Goal: Transaction & Acquisition: Purchase product/service

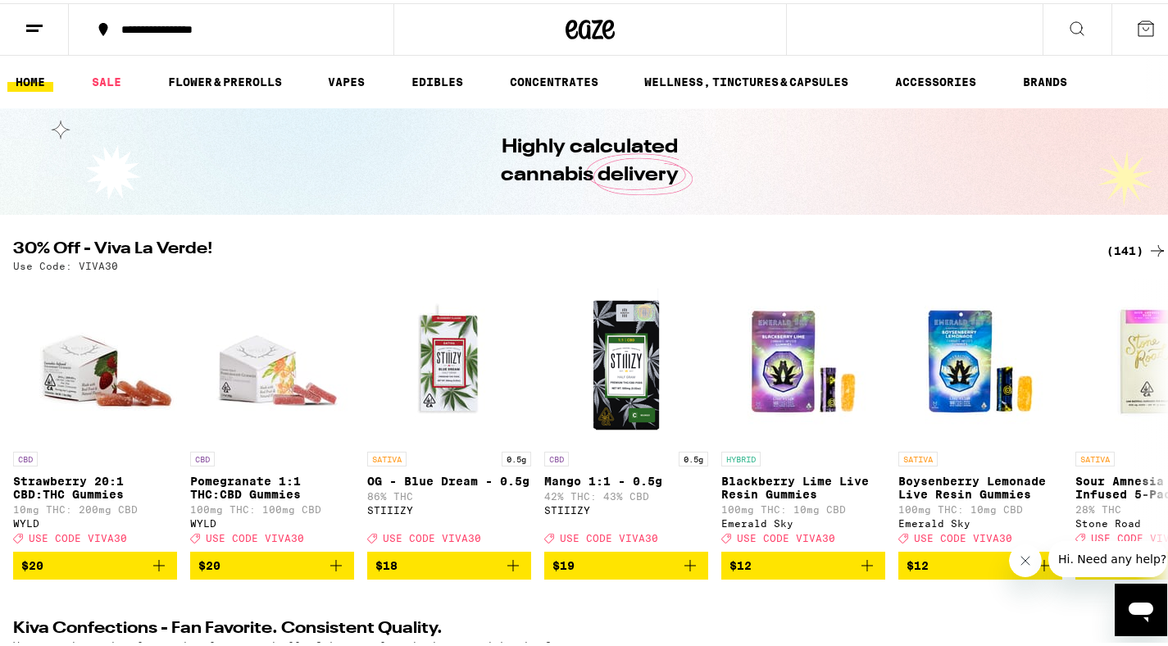
click at [1148, 243] on icon at bounding box center [1158, 248] width 20 height 20
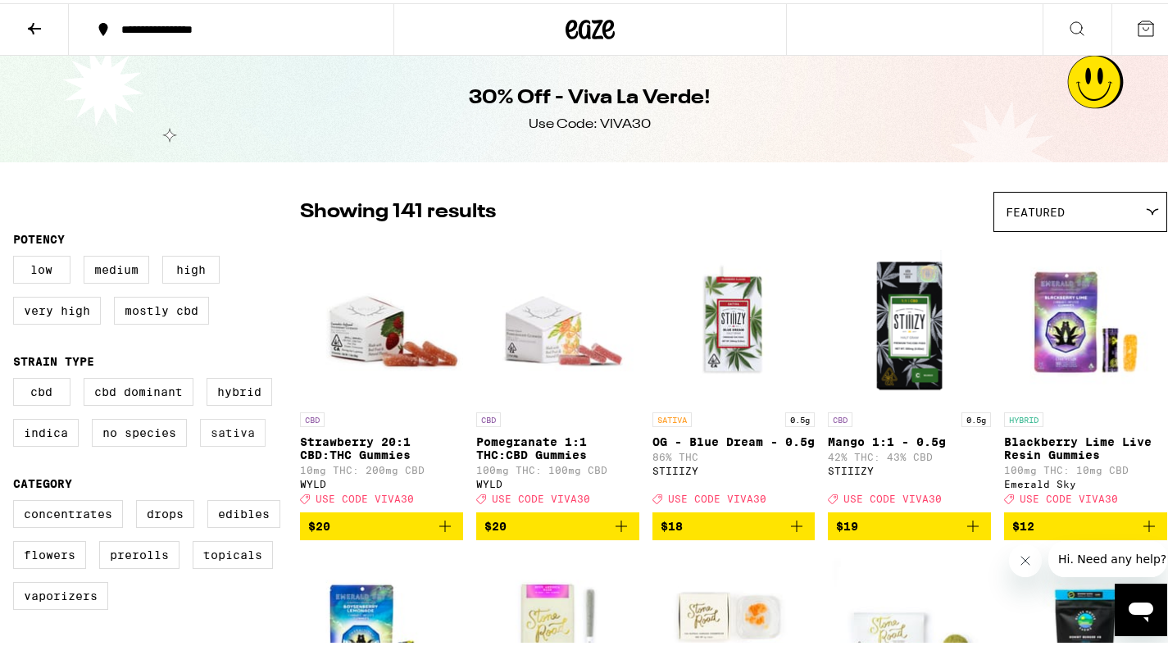
click at [230, 442] on label "Sativa" at bounding box center [233, 430] width 66 height 28
click at [17, 378] on input "Sativa" at bounding box center [16, 377] width 1 height 1
checkbox input "true"
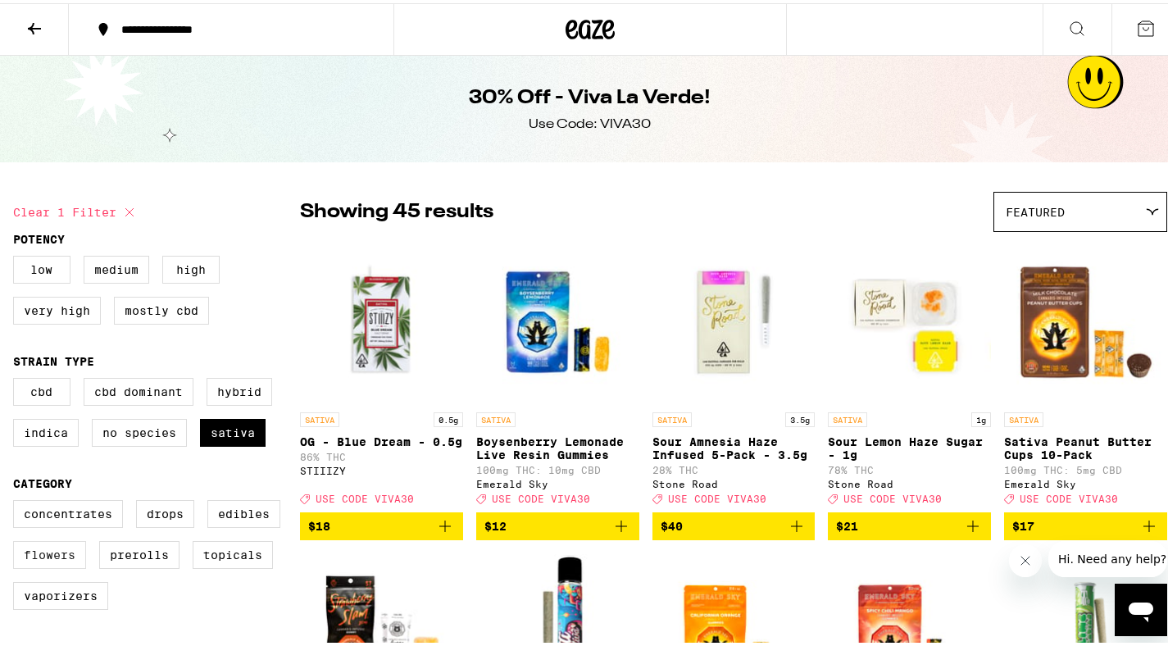
click at [48, 563] on label "Flowers" at bounding box center [49, 552] width 73 height 28
click at [17, 500] on input "Flowers" at bounding box center [16, 499] width 1 height 1
checkbox input "true"
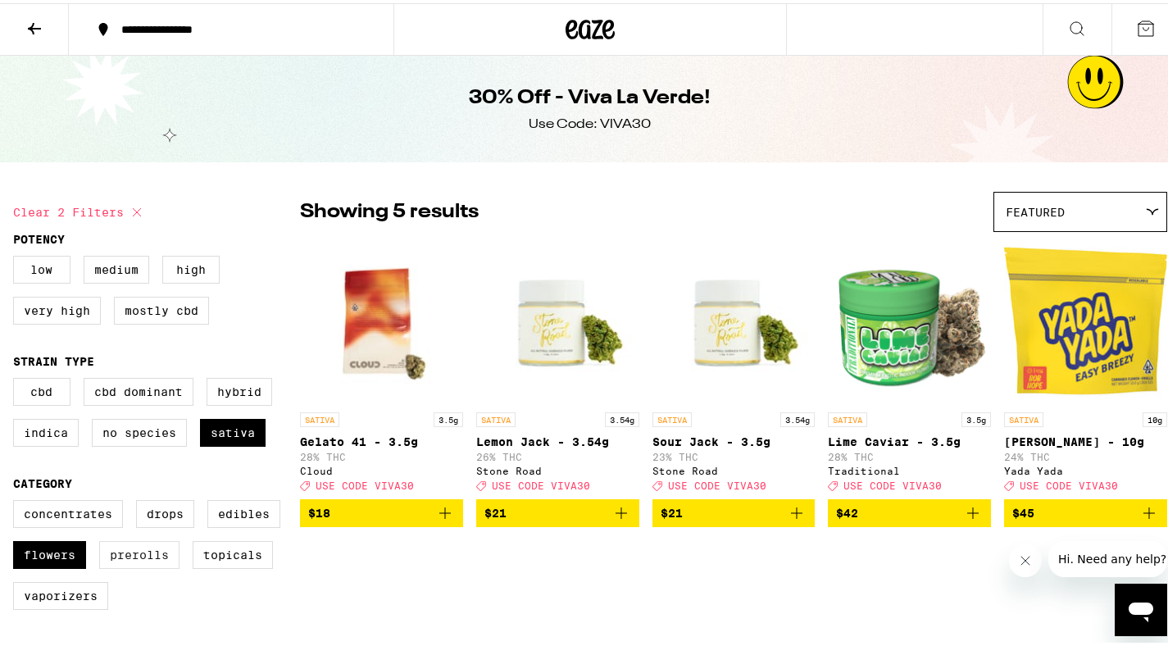
click at [147, 566] on label "Prerolls" at bounding box center [139, 552] width 80 height 28
click at [17, 500] on input "Prerolls" at bounding box center [16, 499] width 1 height 1
checkbox input "true"
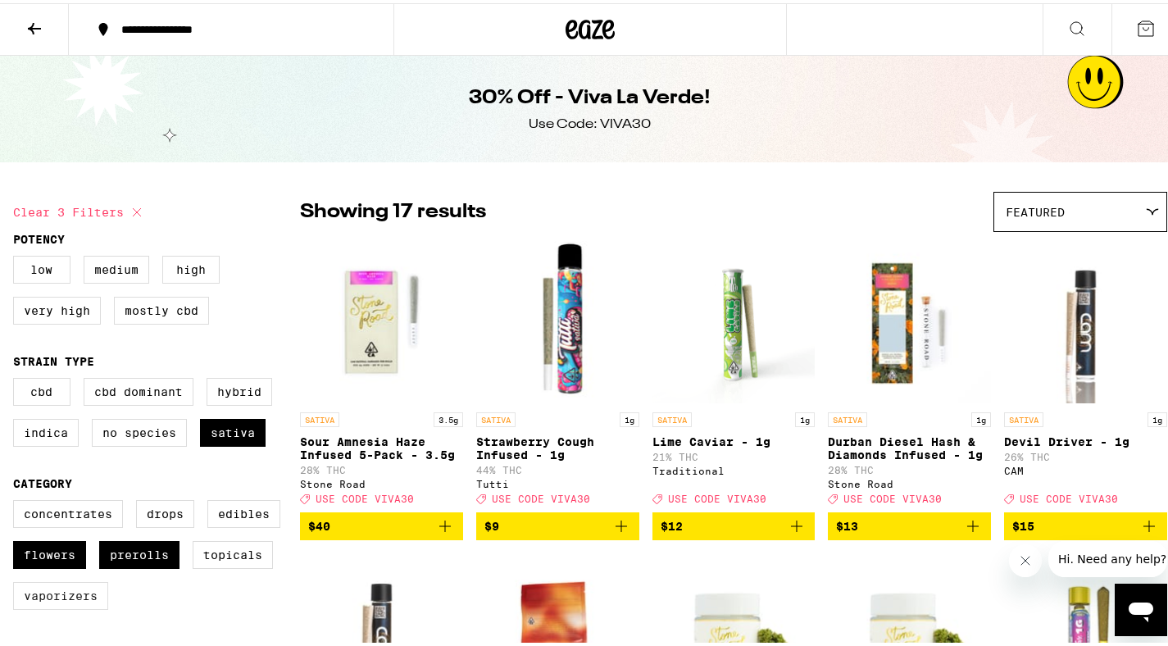
click at [69, 607] on label "Vaporizers" at bounding box center [60, 593] width 95 height 28
click at [17, 500] on input "Vaporizers" at bounding box center [16, 499] width 1 height 1
checkbox input "true"
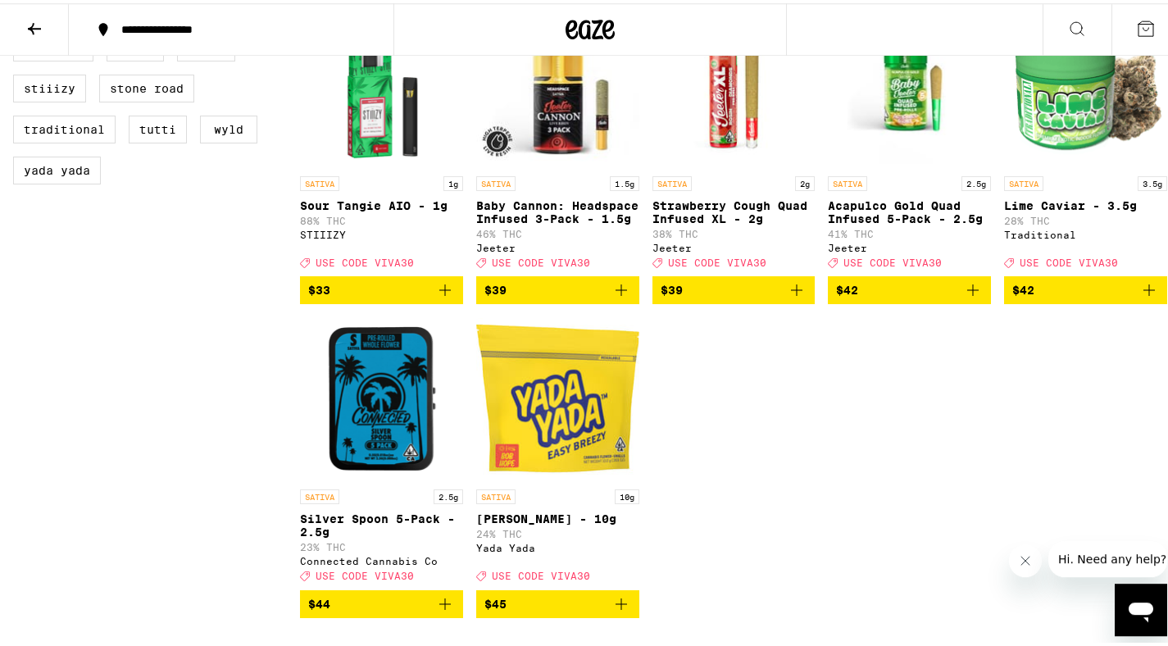
scroll to position [1488, 0]
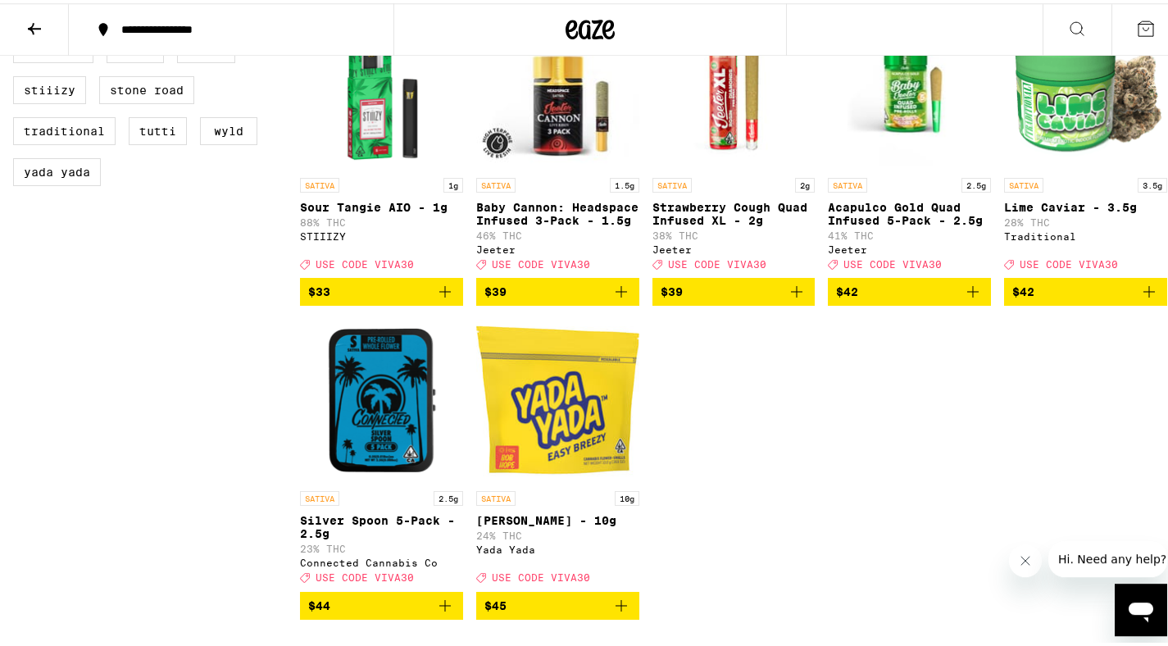
click at [966, 298] on icon "Add to bag" at bounding box center [973, 289] width 20 height 20
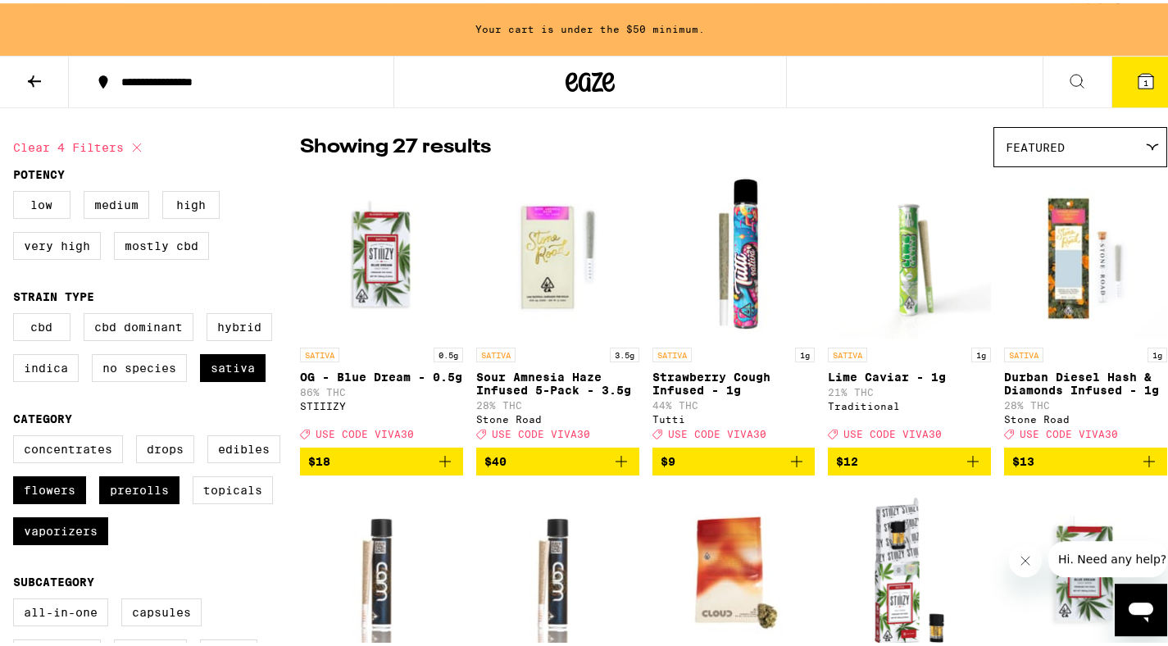
scroll to position [114, 0]
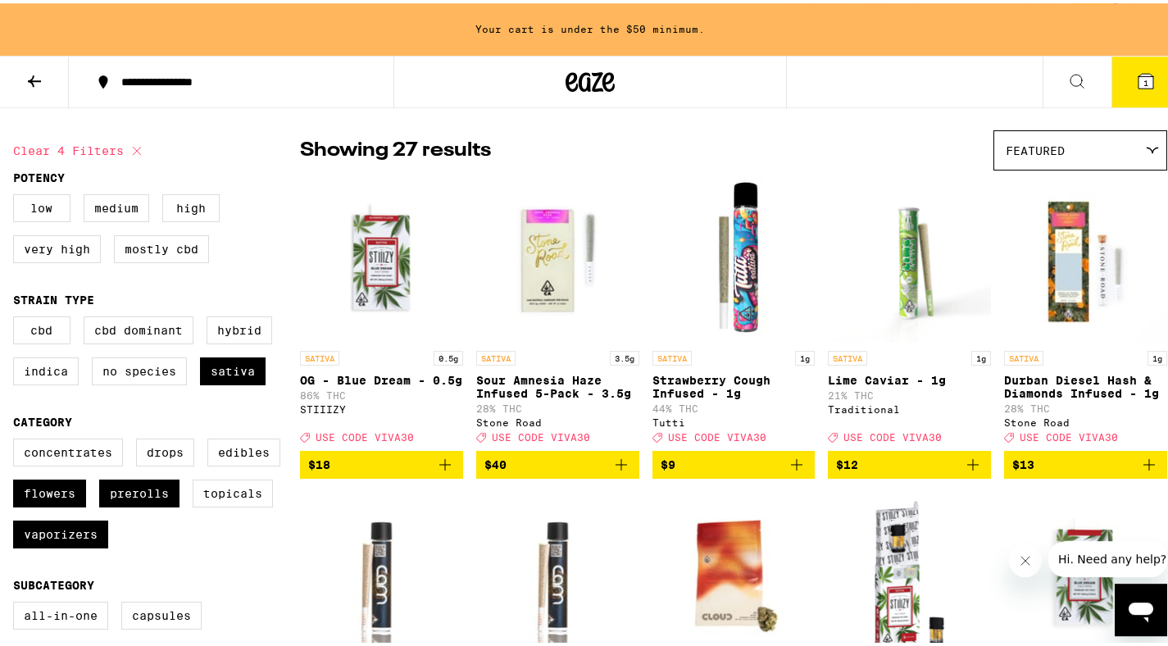
click at [623, 471] on icon "Add to bag" at bounding box center [621, 462] width 20 height 20
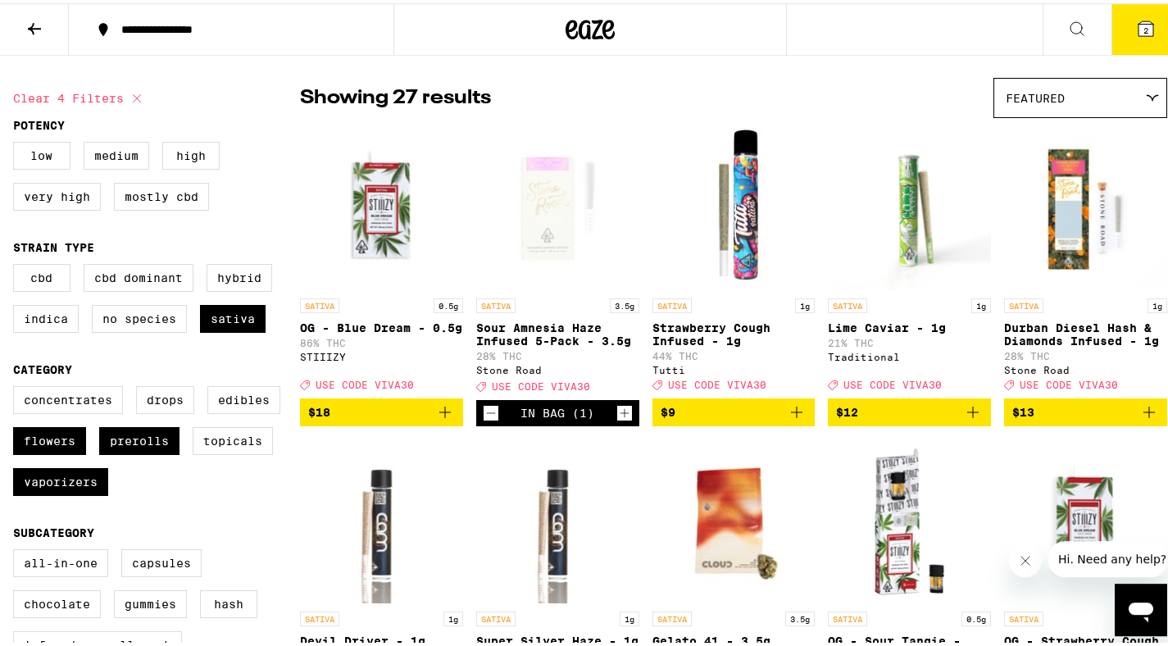
scroll to position [61, 0]
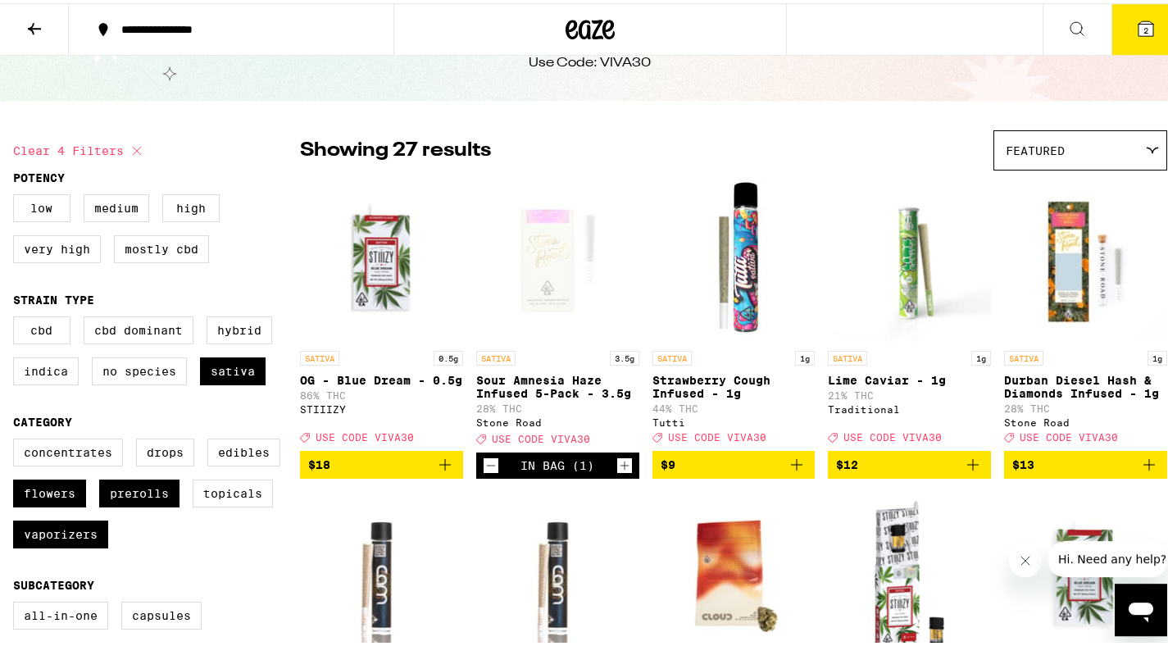
click at [29, 13] on button at bounding box center [34, 27] width 69 height 52
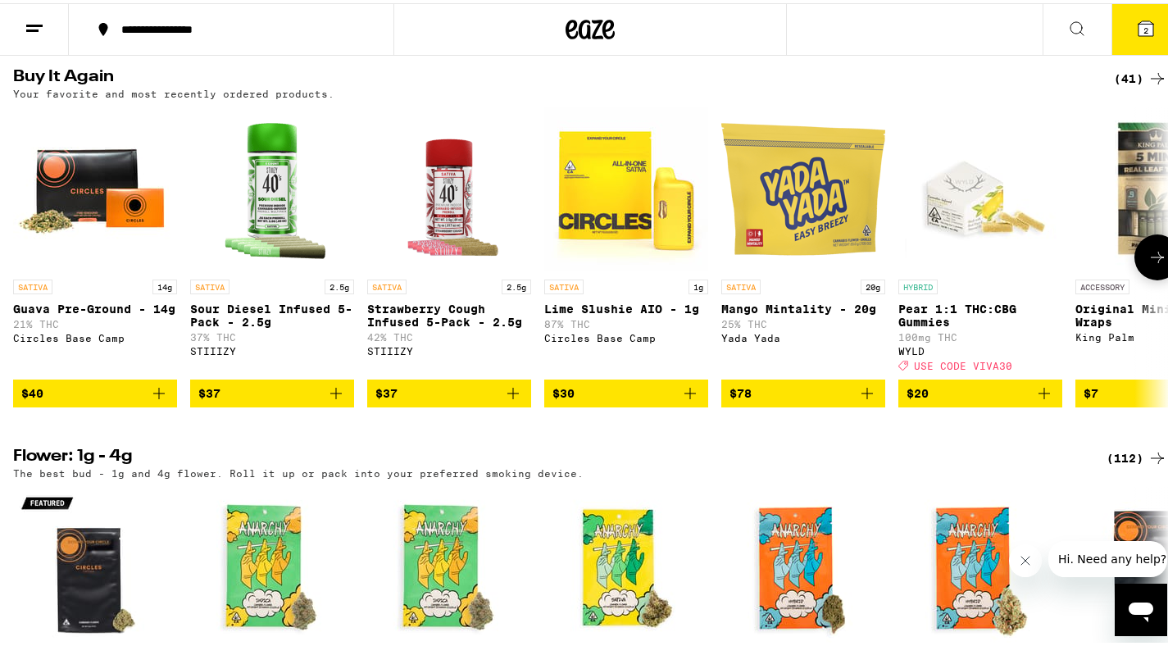
scroll to position [1675, 0]
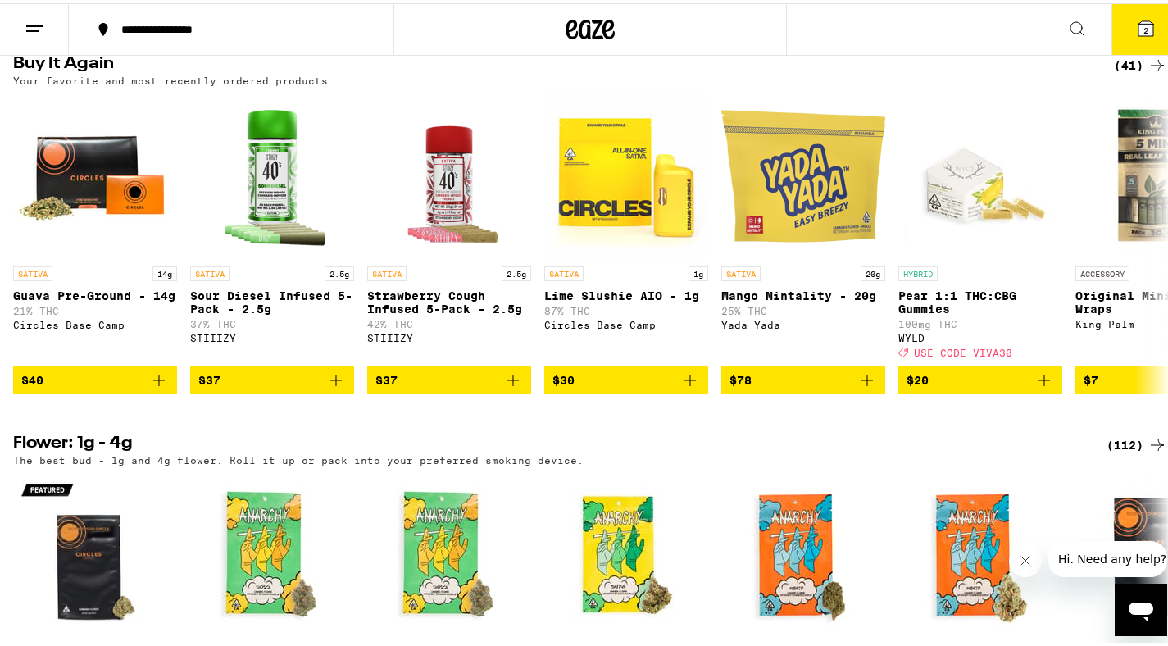
click at [1134, 72] on div "(41)" at bounding box center [1140, 62] width 53 height 20
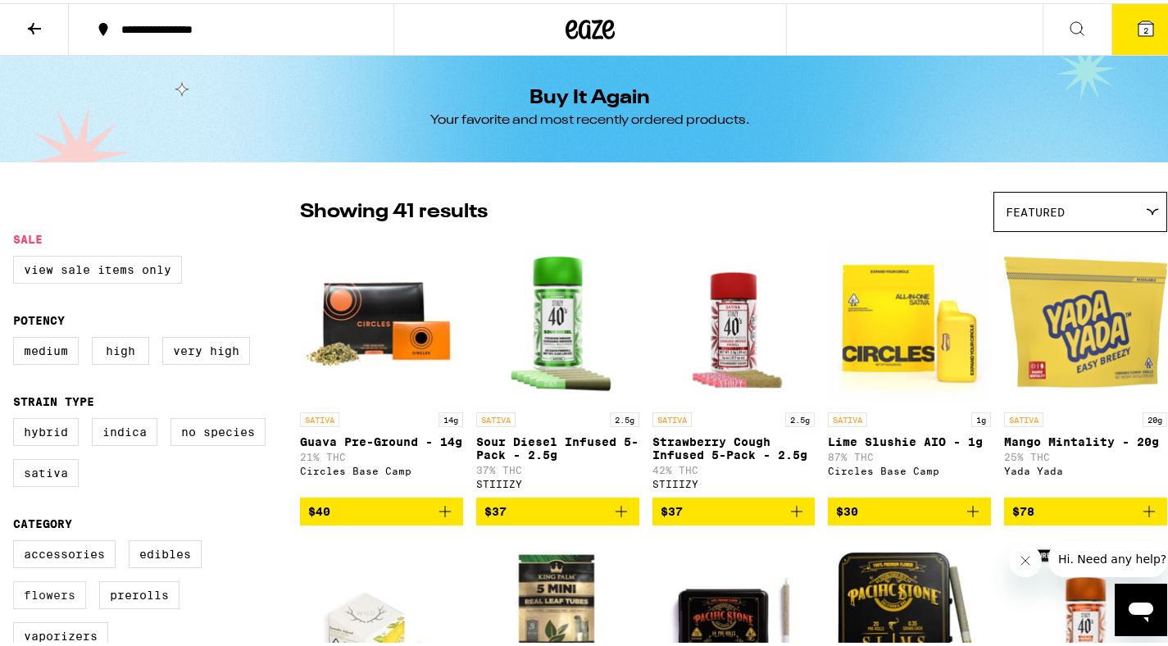
click at [38, 606] on label "Flowers" at bounding box center [49, 592] width 73 height 28
click at [17, 540] on input "Flowers" at bounding box center [16, 539] width 1 height 1
checkbox input "true"
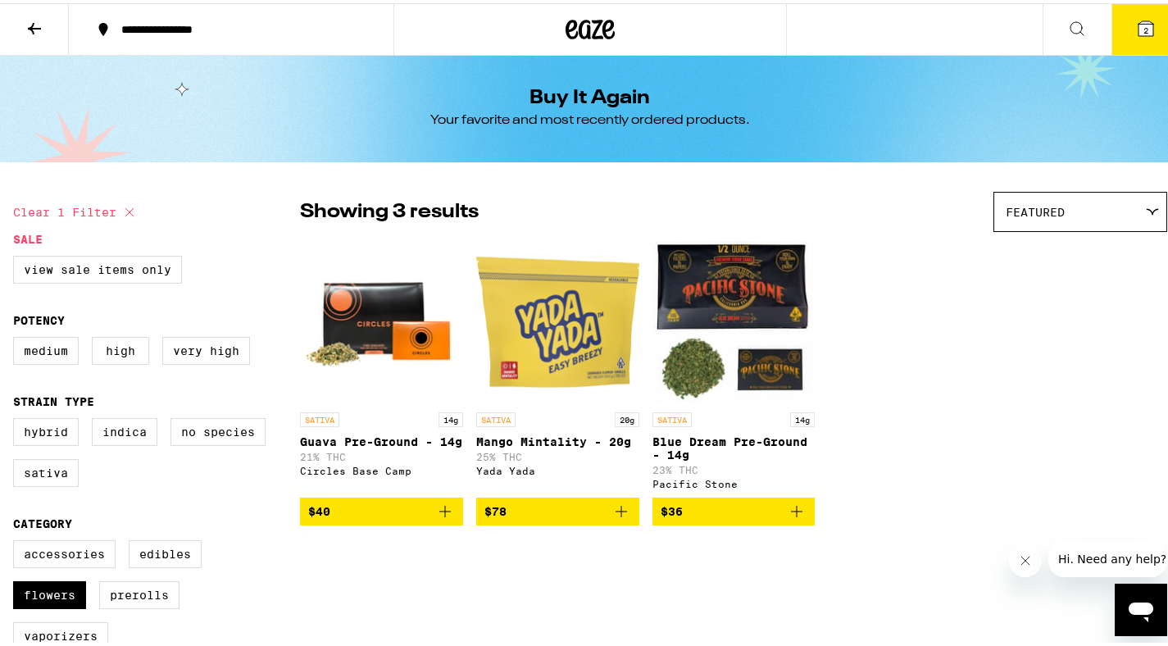
click at [793, 516] on icon "Add to bag" at bounding box center [797, 508] width 20 height 20
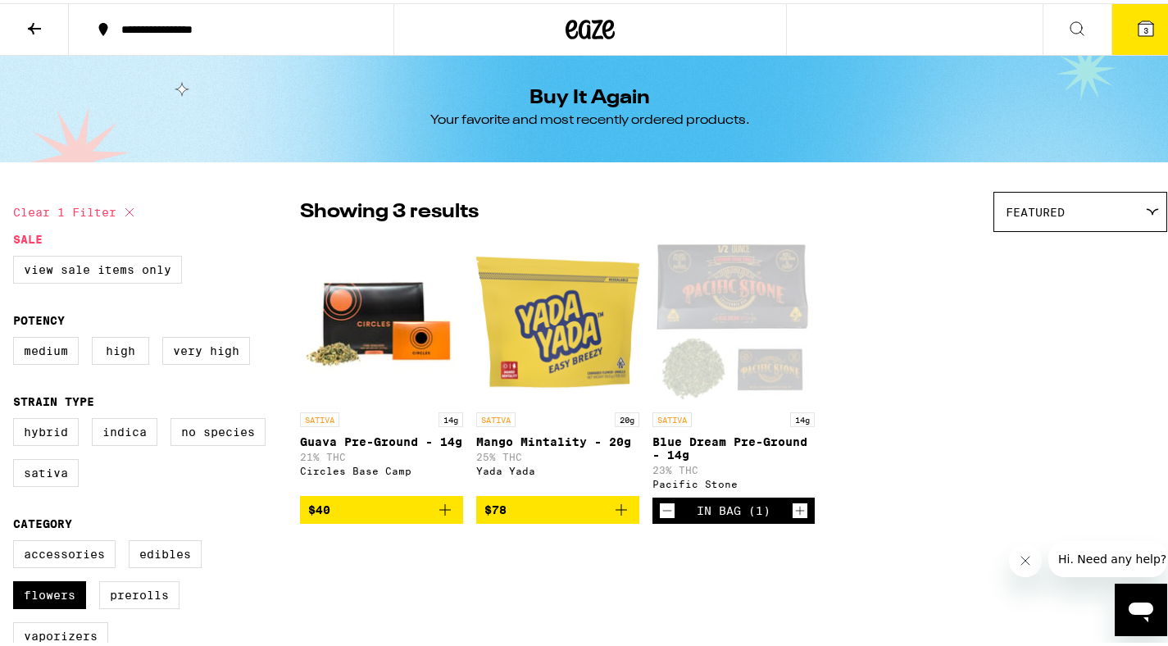
click at [1130, 38] on button "3" at bounding box center [1146, 26] width 69 height 51
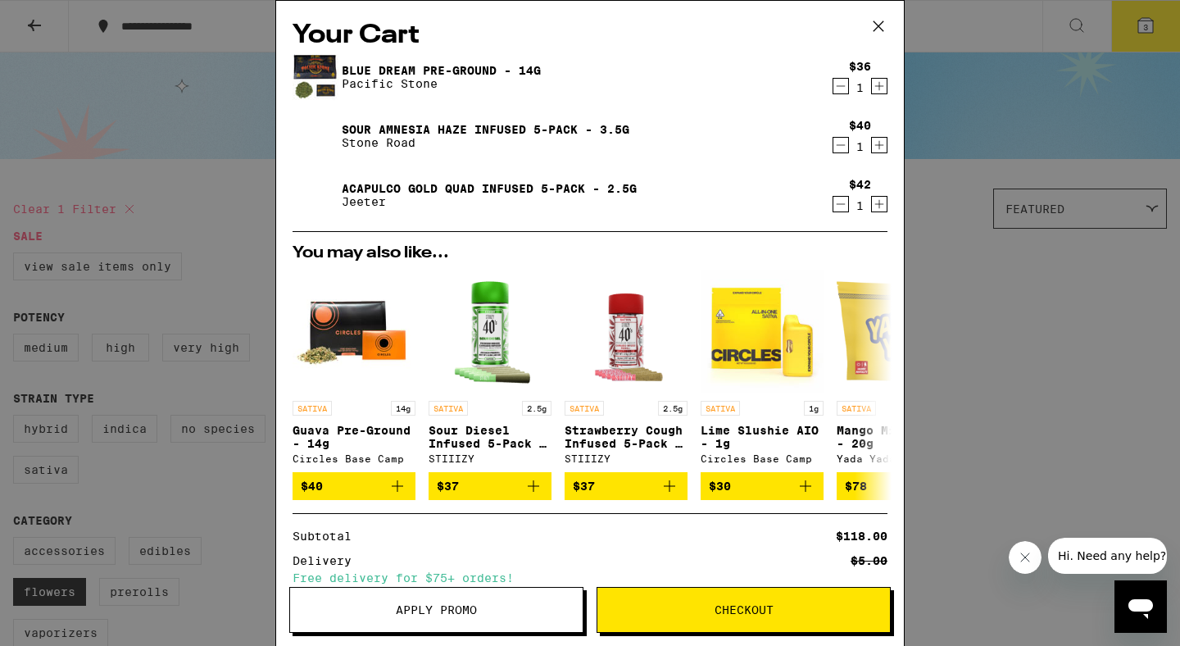
click at [143, 211] on div "Your Cart Blue Dream Pre-Ground - 14g Pacific Stone $36 1 Sour [MEDICAL_DATA] H…" at bounding box center [590, 323] width 1180 height 646
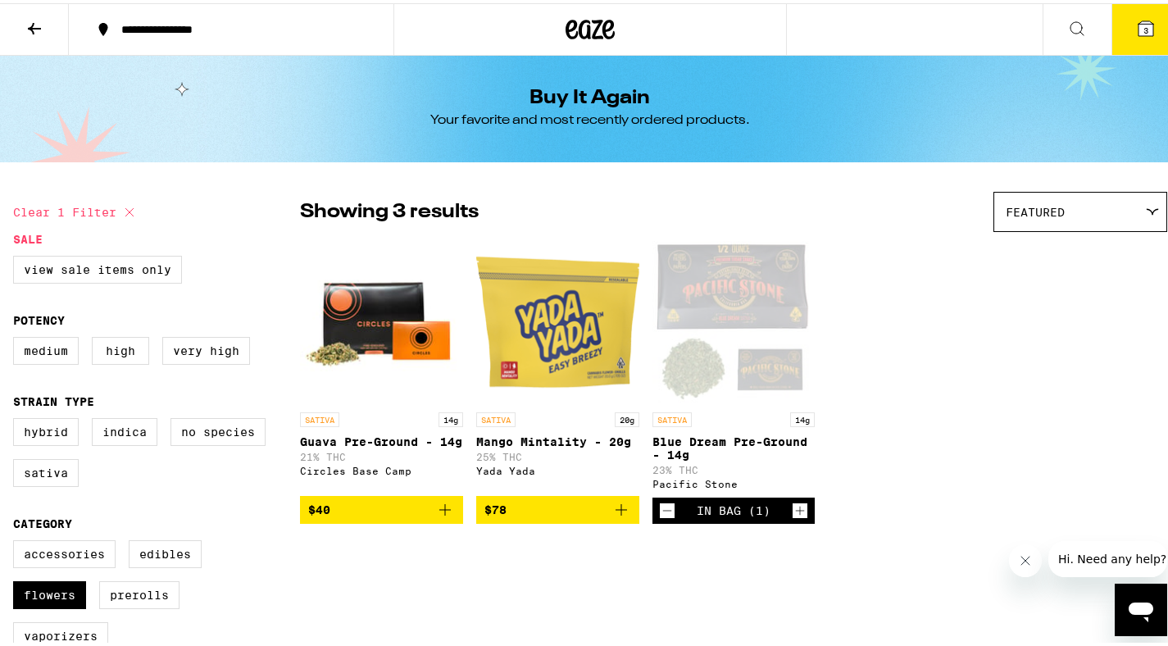
click at [32, 23] on icon at bounding box center [34, 25] width 13 height 11
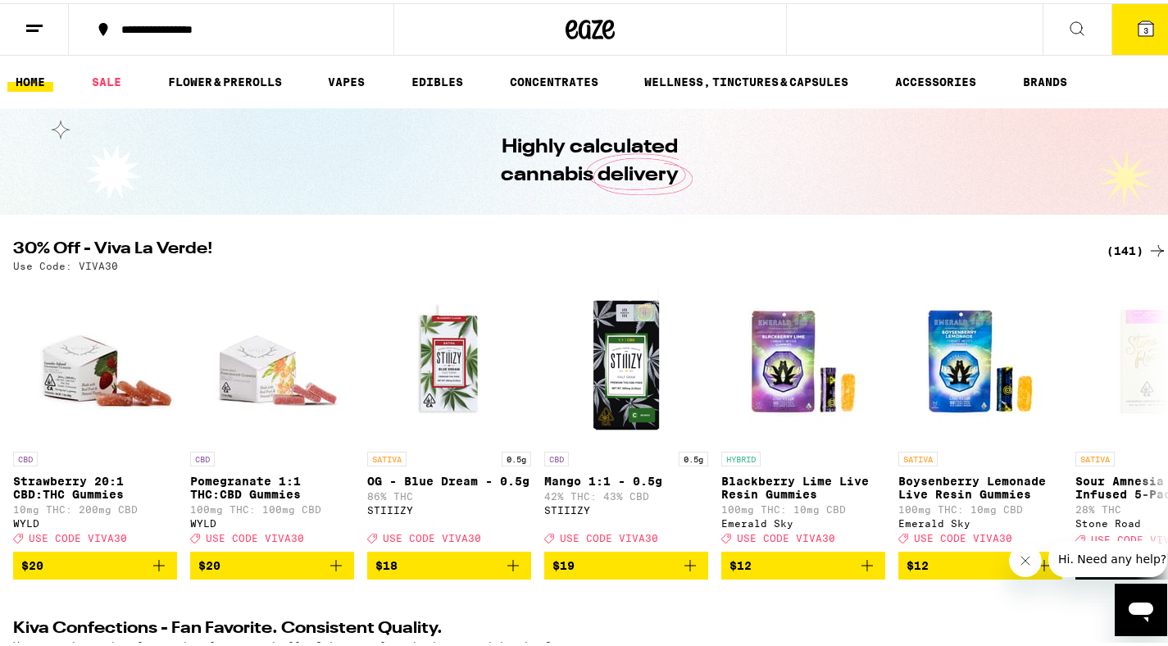
click at [1139, 25] on icon at bounding box center [1146, 25] width 15 height 15
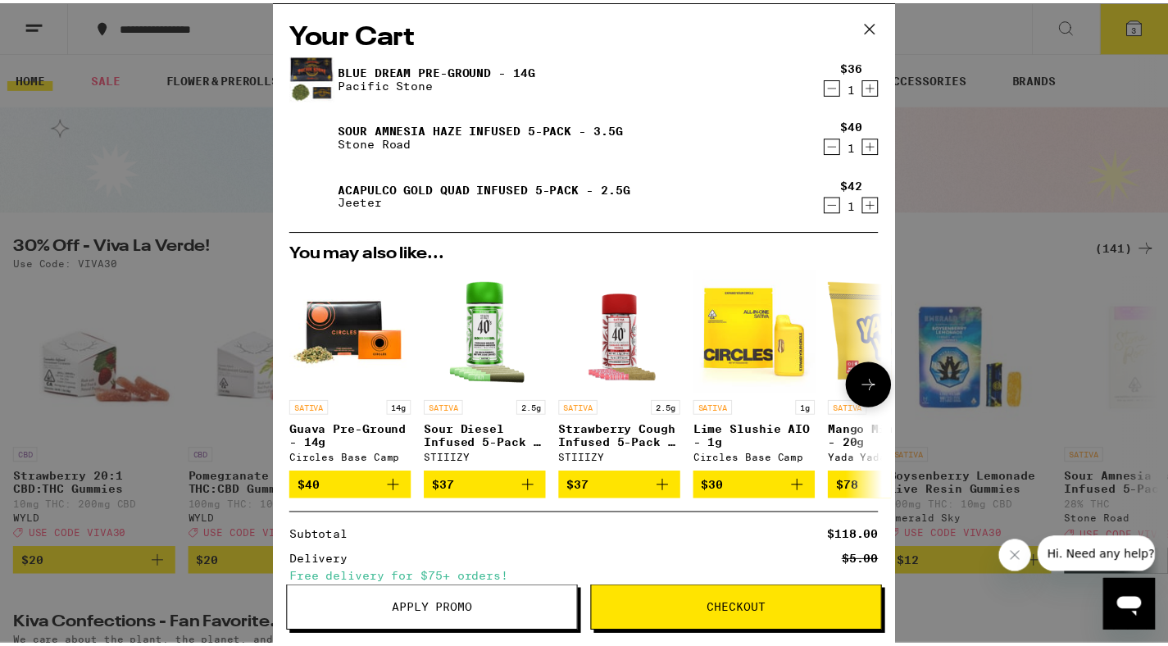
scroll to position [168, 0]
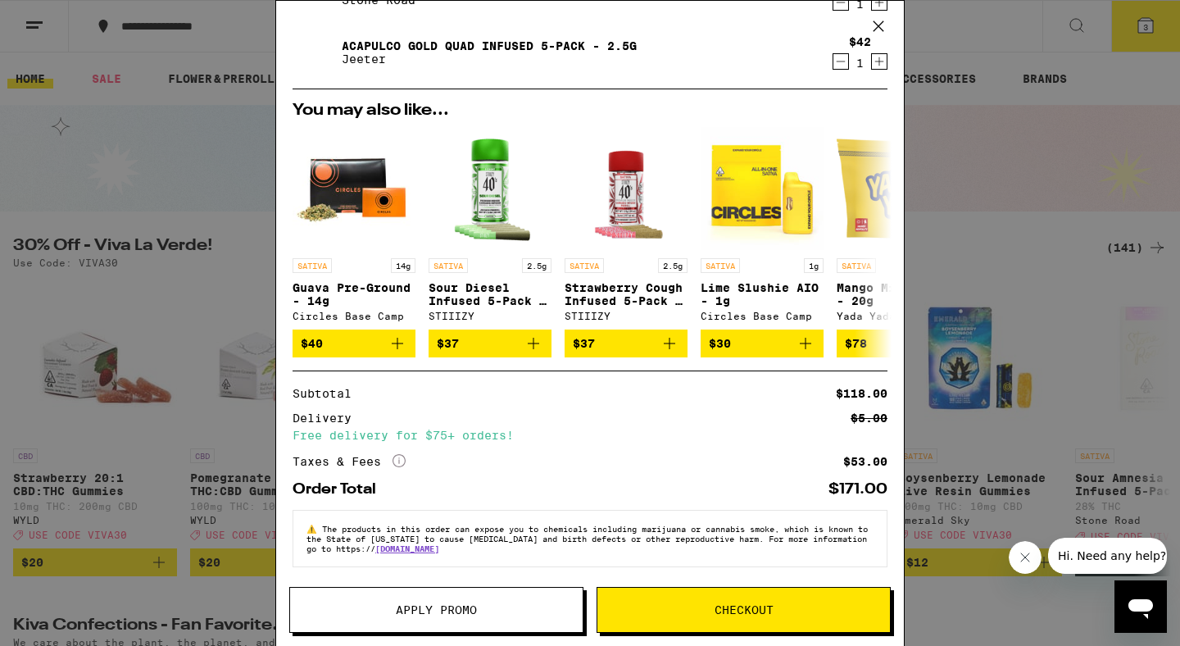
click at [446, 601] on button "Apply Promo" at bounding box center [436, 610] width 294 height 46
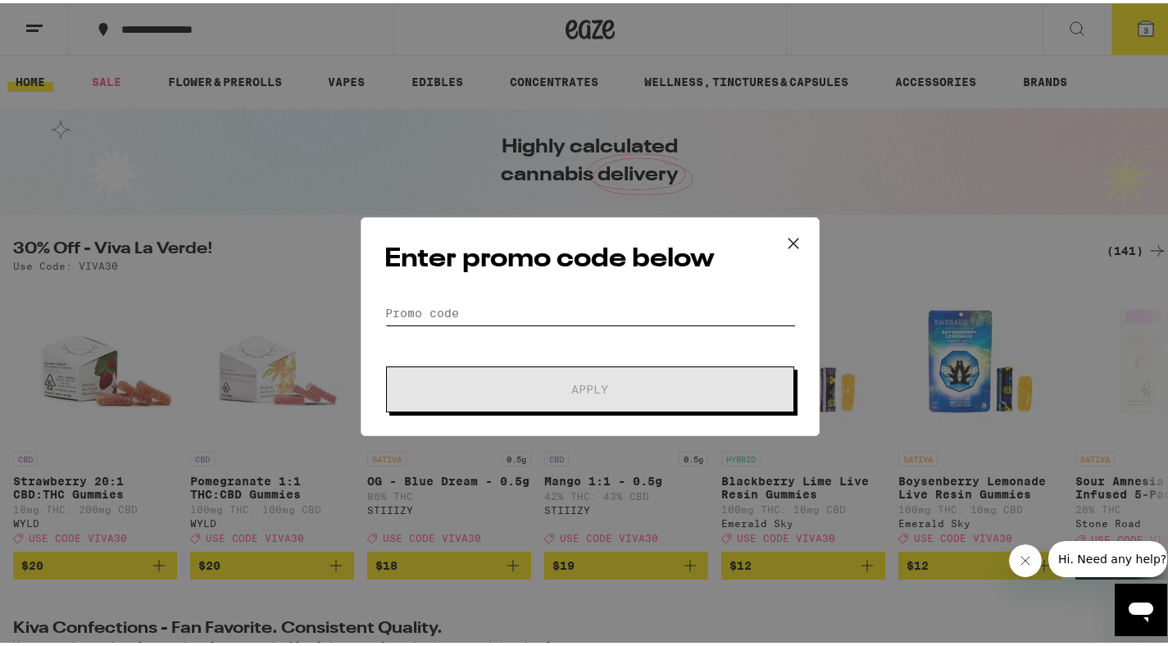
click at [603, 301] on input "Promo Code" at bounding box center [589, 310] width 411 height 25
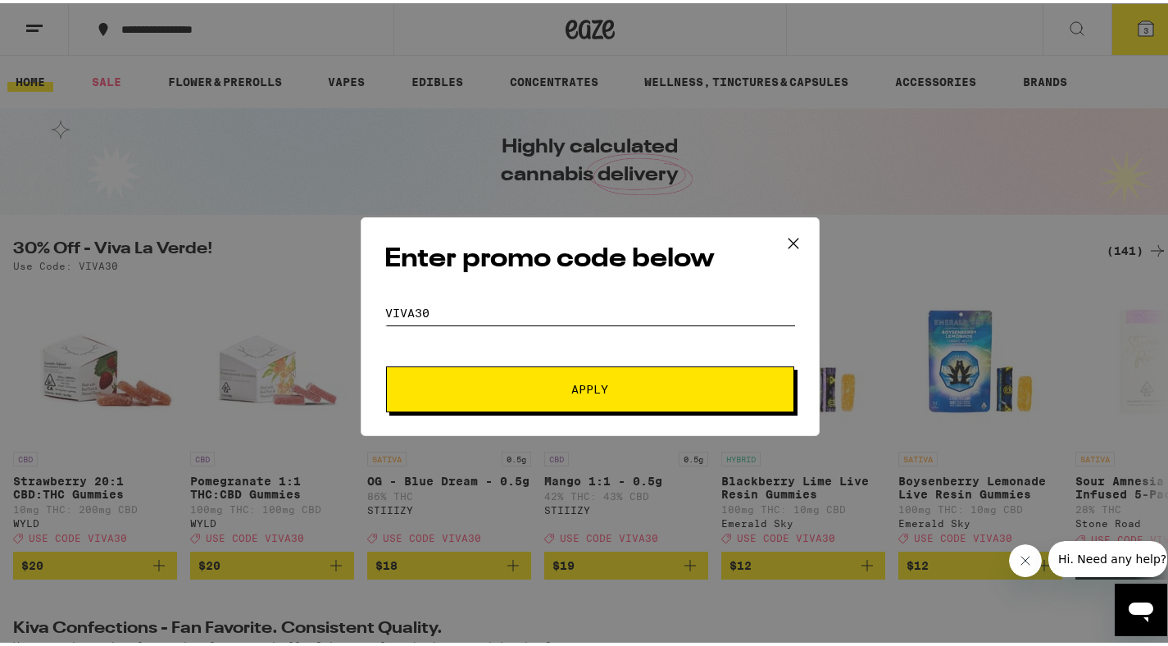
type input "viva30"
click at [580, 380] on span "Apply" at bounding box center [590, 385] width 37 height 11
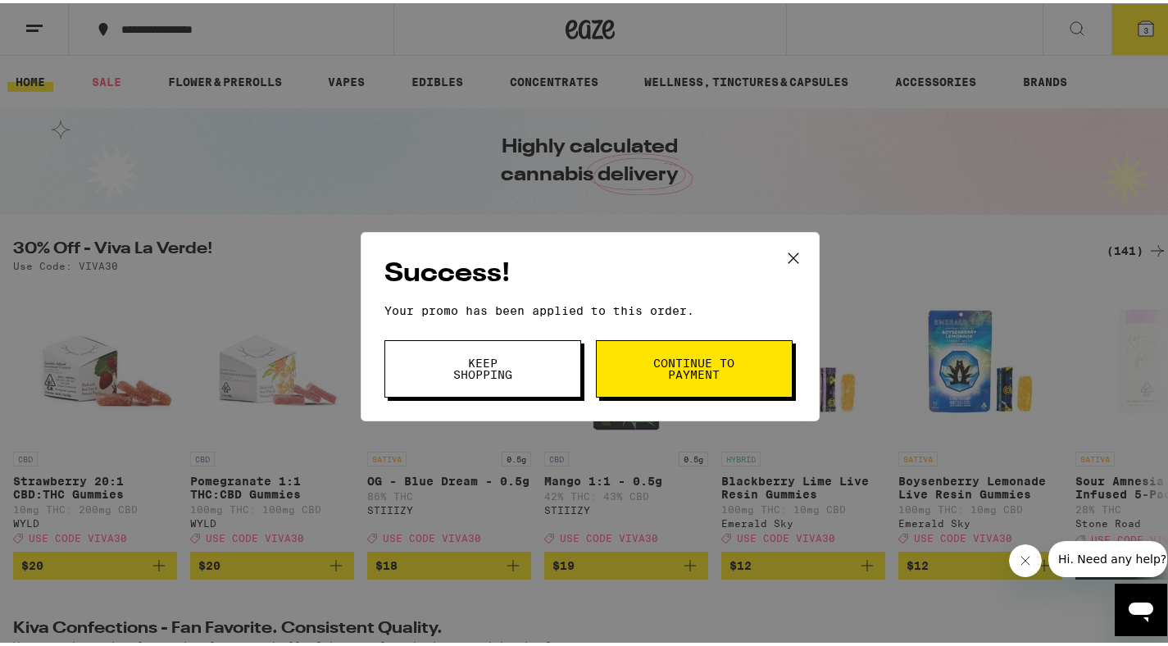
click at [525, 377] on button "Keep Shopping" at bounding box center [482, 365] width 197 height 57
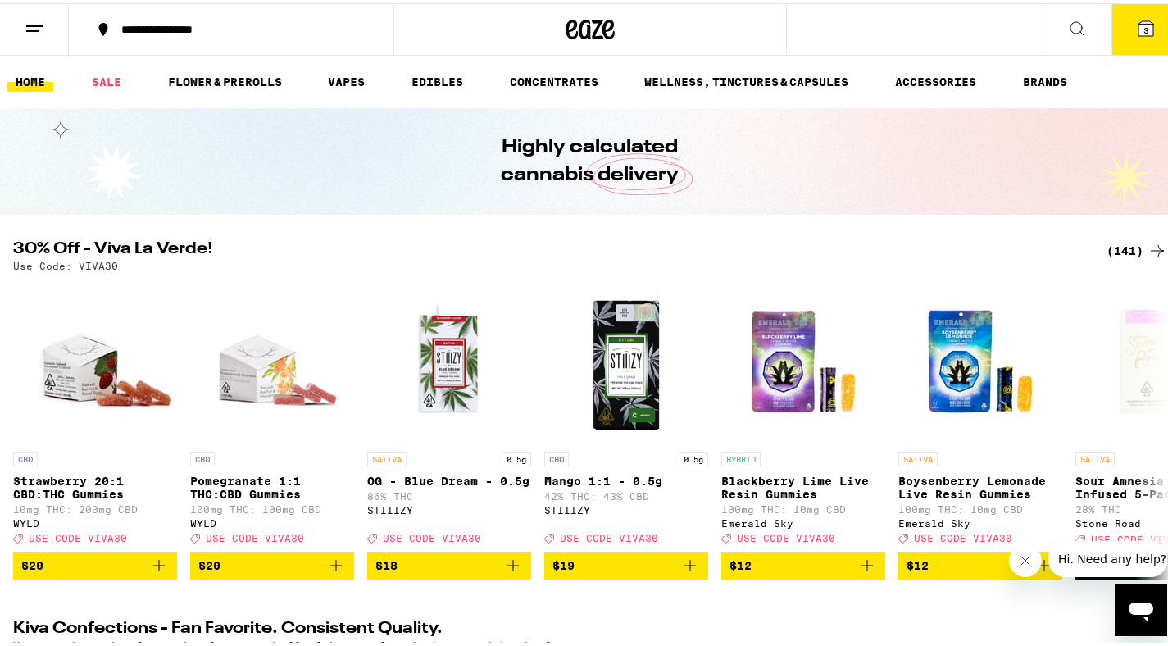
click at [1124, 17] on button "3" at bounding box center [1146, 26] width 69 height 51
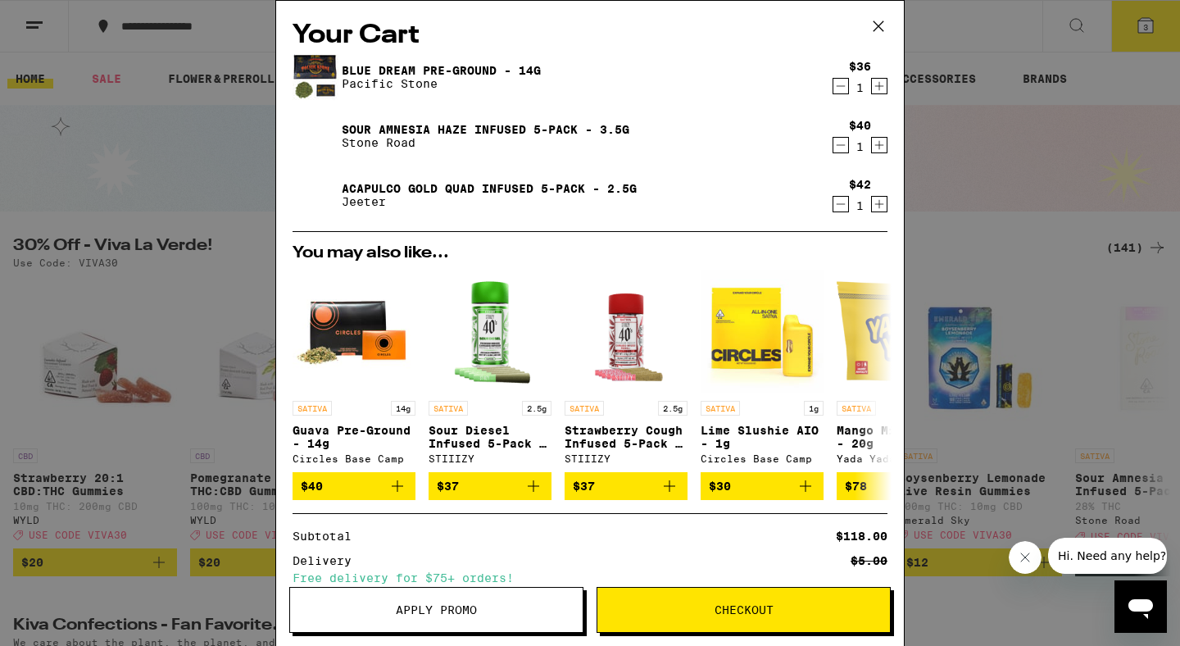
click at [872, 145] on icon "Increment" at bounding box center [879, 145] width 15 height 20
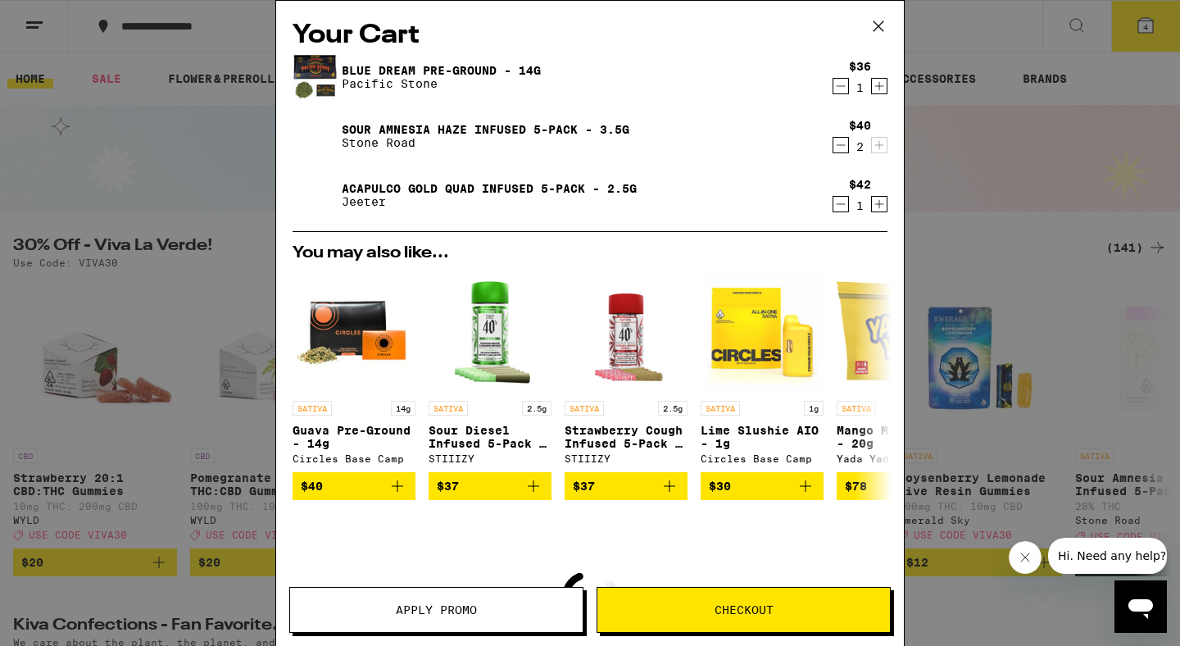
click at [875, 207] on icon "Increment" at bounding box center [879, 204] width 9 height 9
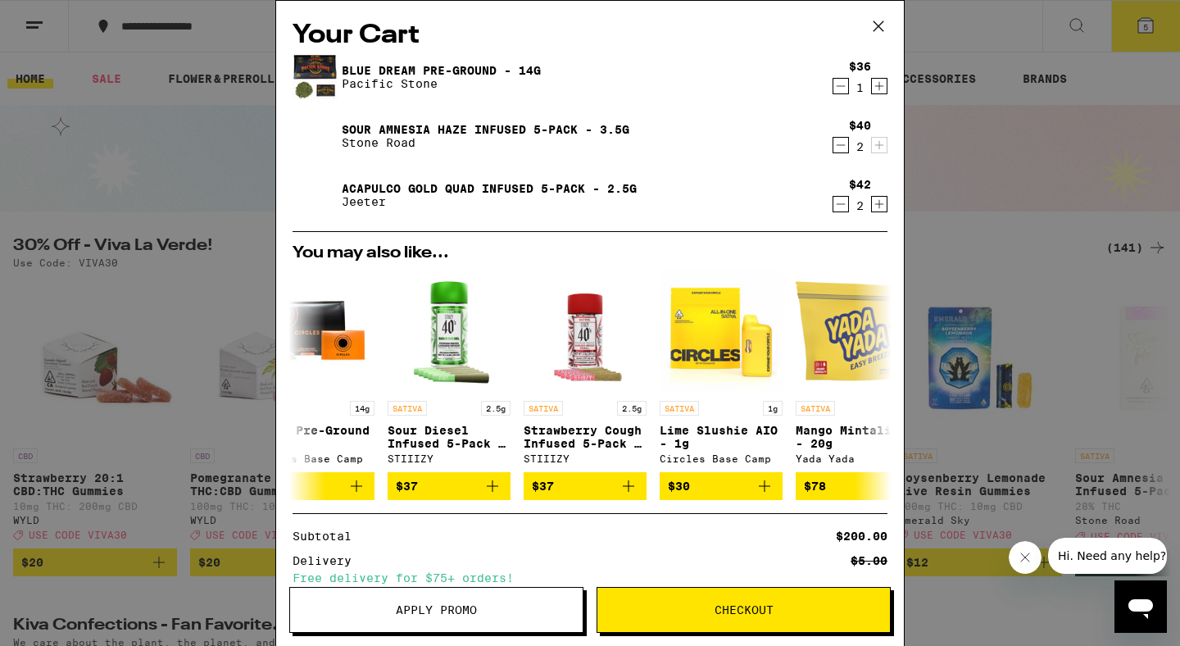
click at [834, 205] on icon "Decrement" at bounding box center [841, 204] width 15 height 20
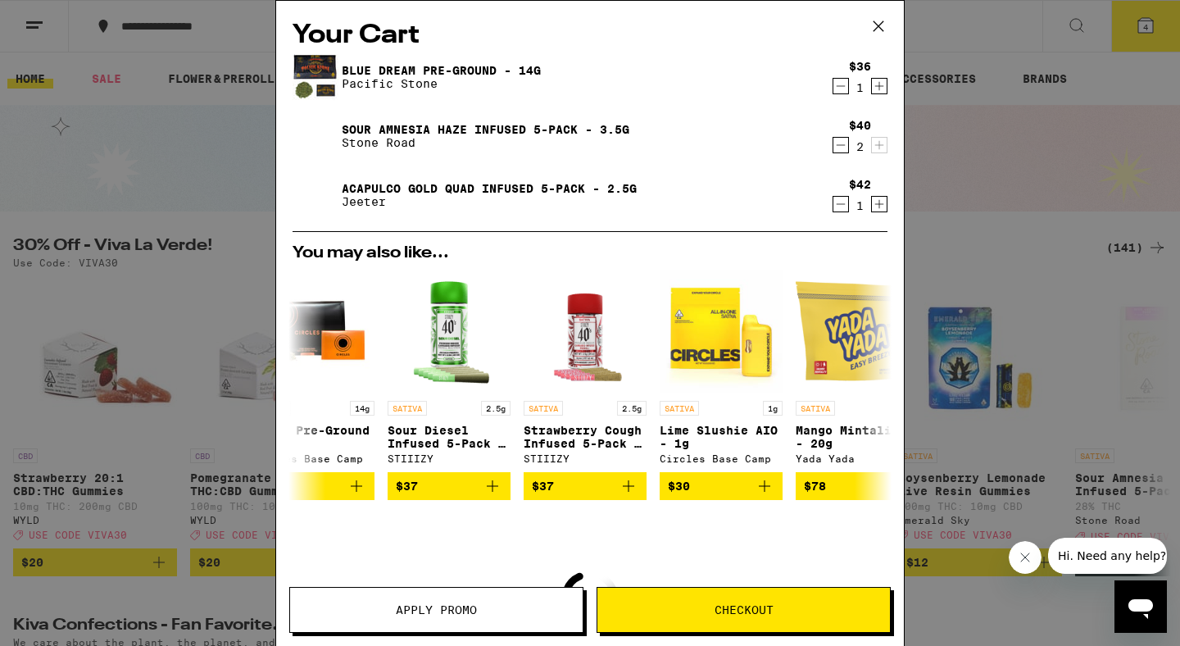
click at [835, 150] on icon "Decrement" at bounding box center [841, 145] width 15 height 20
click at [874, 91] on icon "Increment" at bounding box center [879, 86] width 15 height 20
click at [834, 144] on icon "Decrement" at bounding box center [841, 145] width 15 height 20
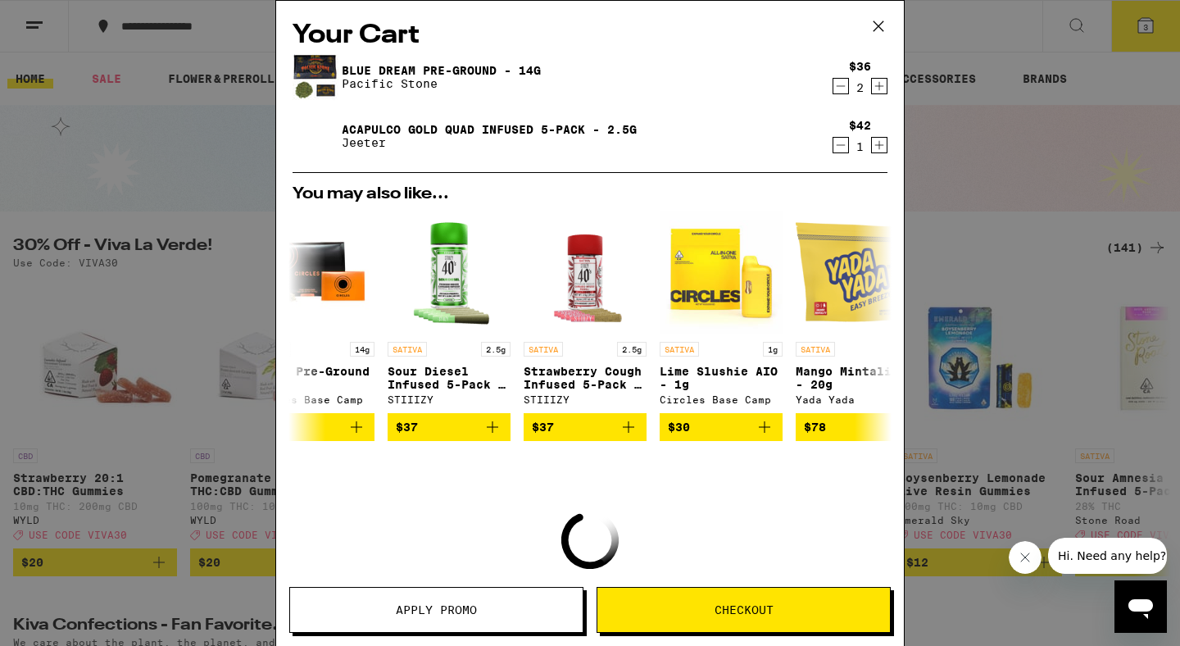
click at [837, 145] on icon "Decrement" at bounding box center [841, 145] width 9 height 0
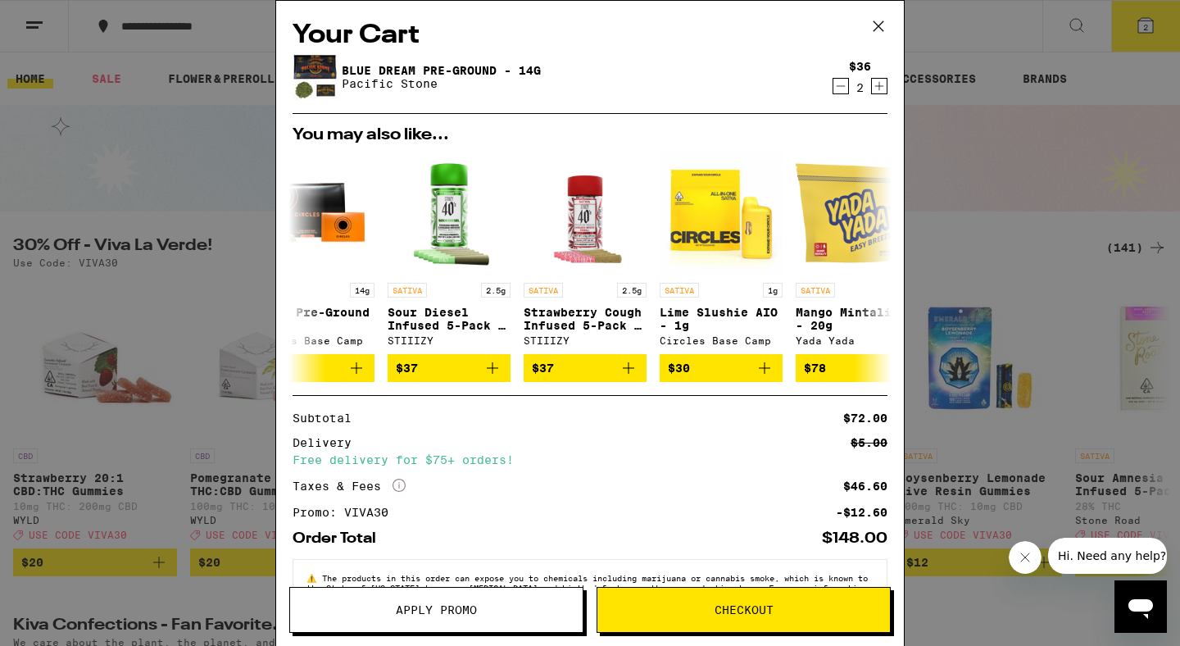
click at [877, 21] on icon at bounding box center [878, 26] width 25 height 25
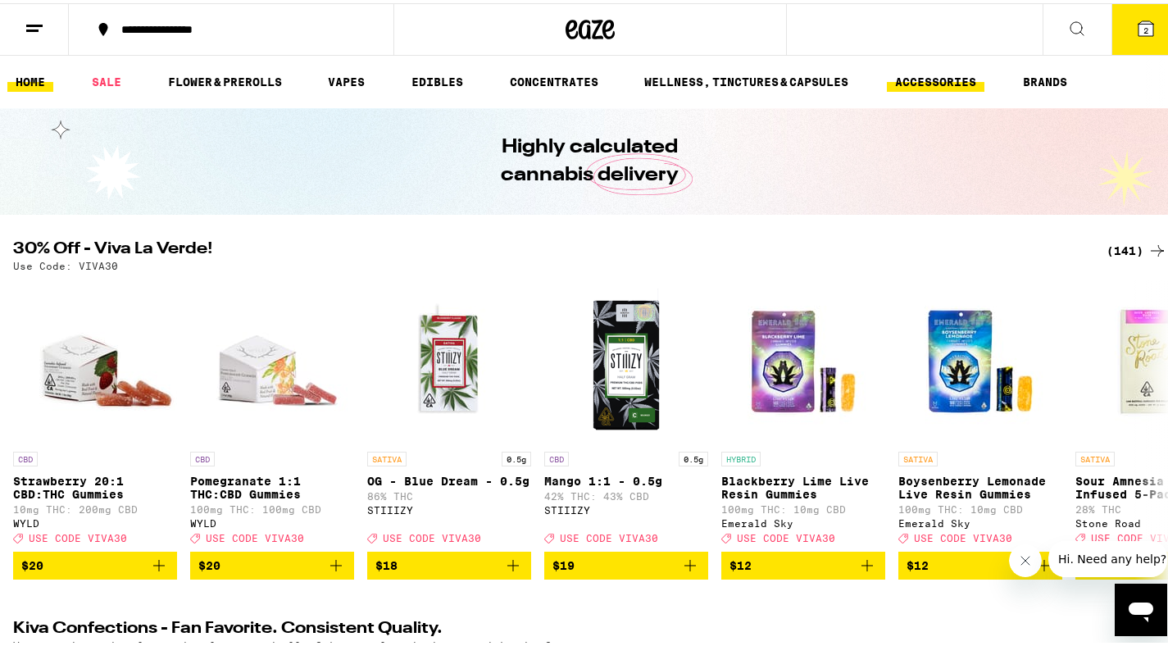
click at [933, 78] on link "ACCESSORIES" at bounding box center [936, 79] width 98 height 20
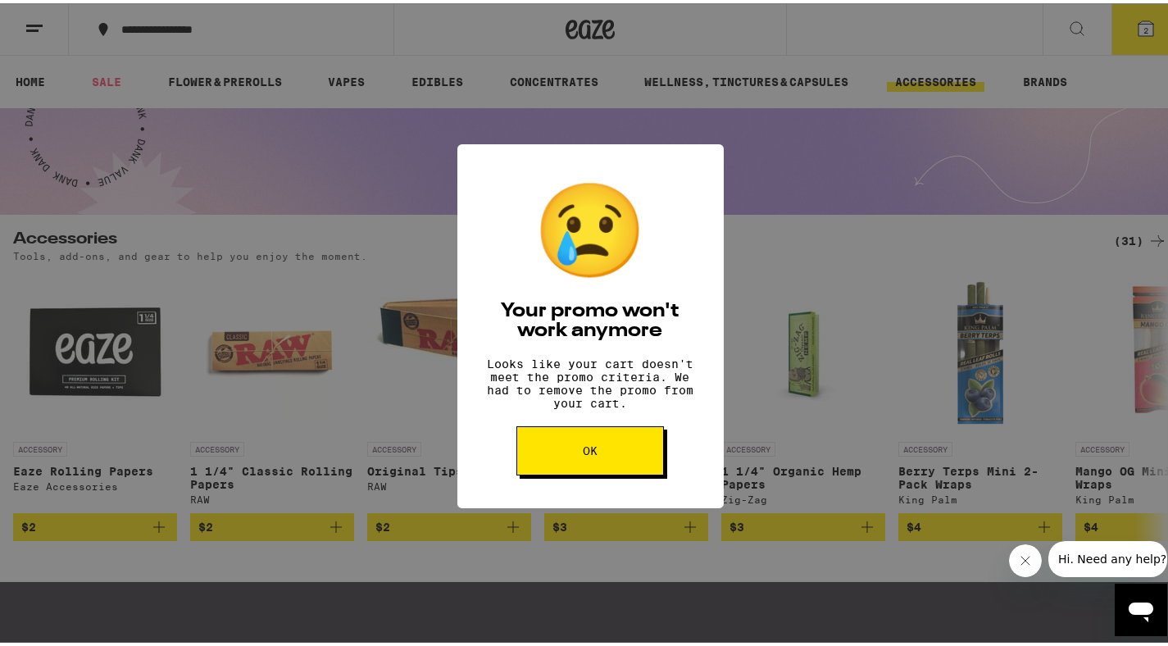
click at [585, 444] on button "OK" at bounding box center [590, 447] width 148 height 49
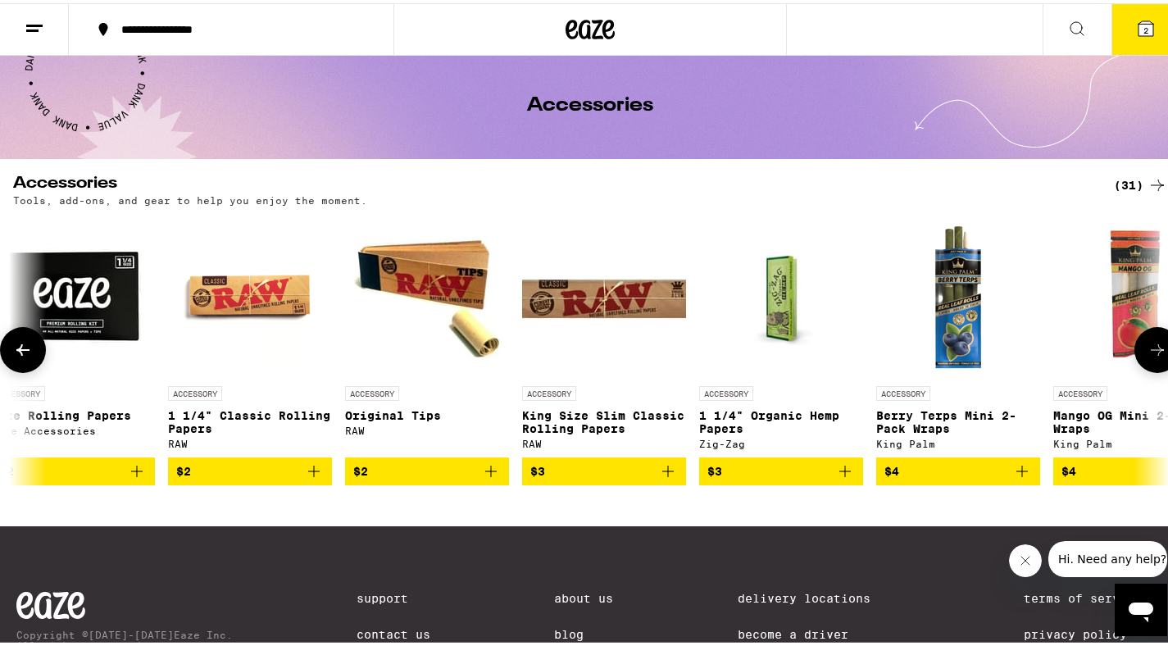
scroll to position [0, 24]
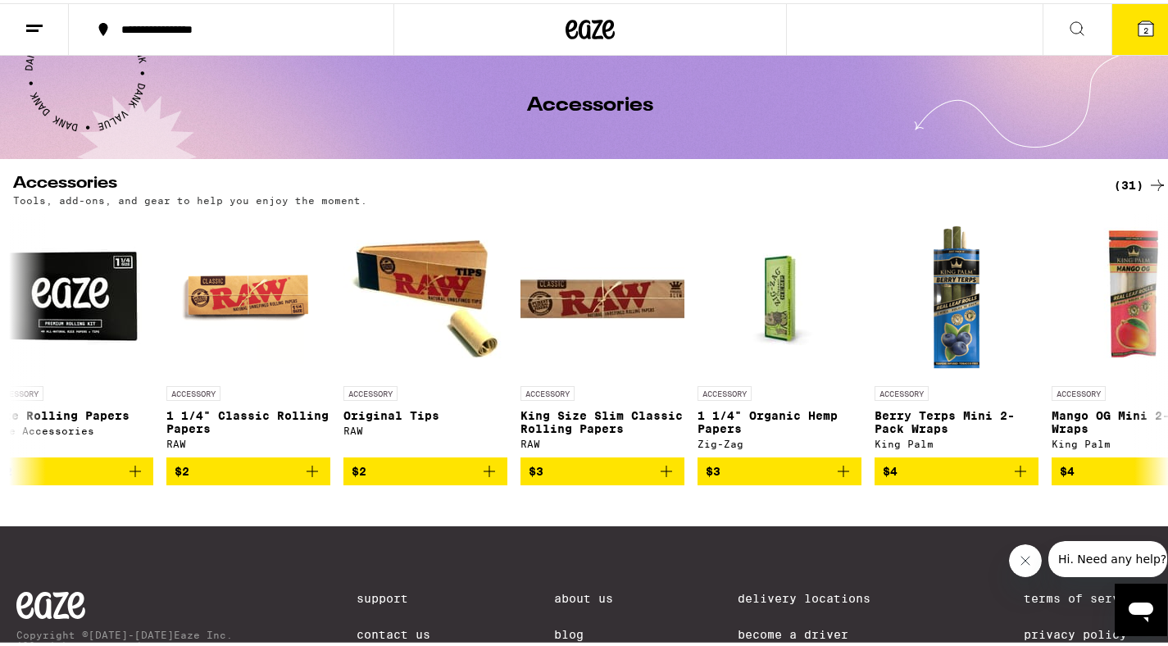
click at [1122, 182] on div "(31)" at bounding box center [1140, 182] width 53 height 20
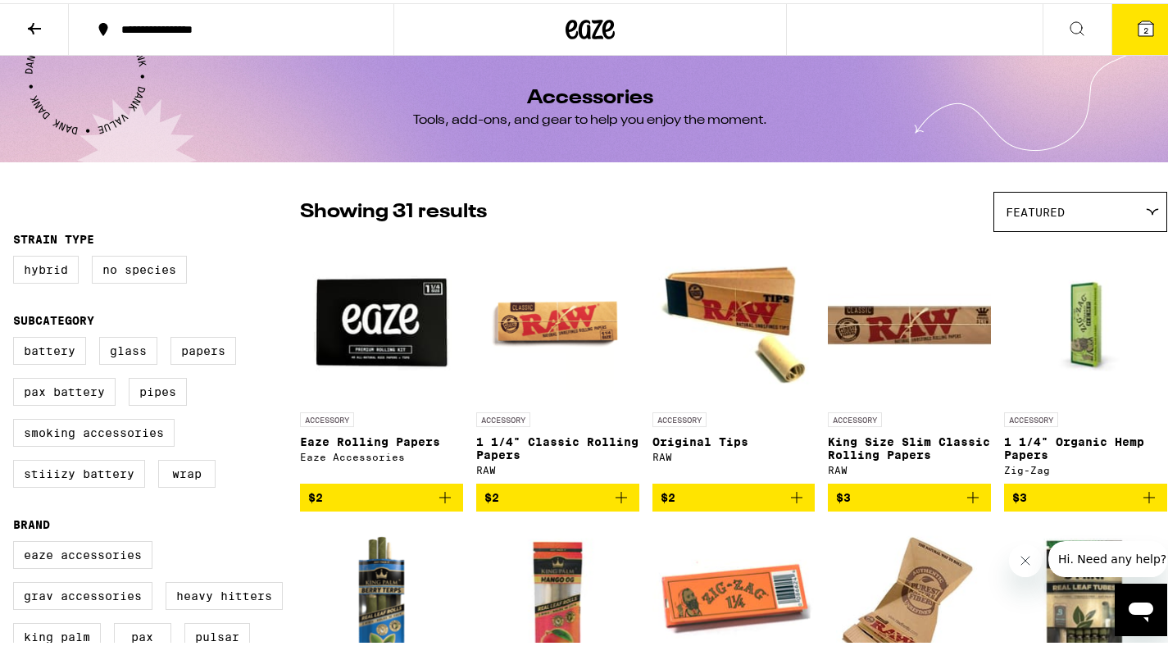
click at [1117, 36] on button "2" at bounding box center [1146, 26] width 69 height 51
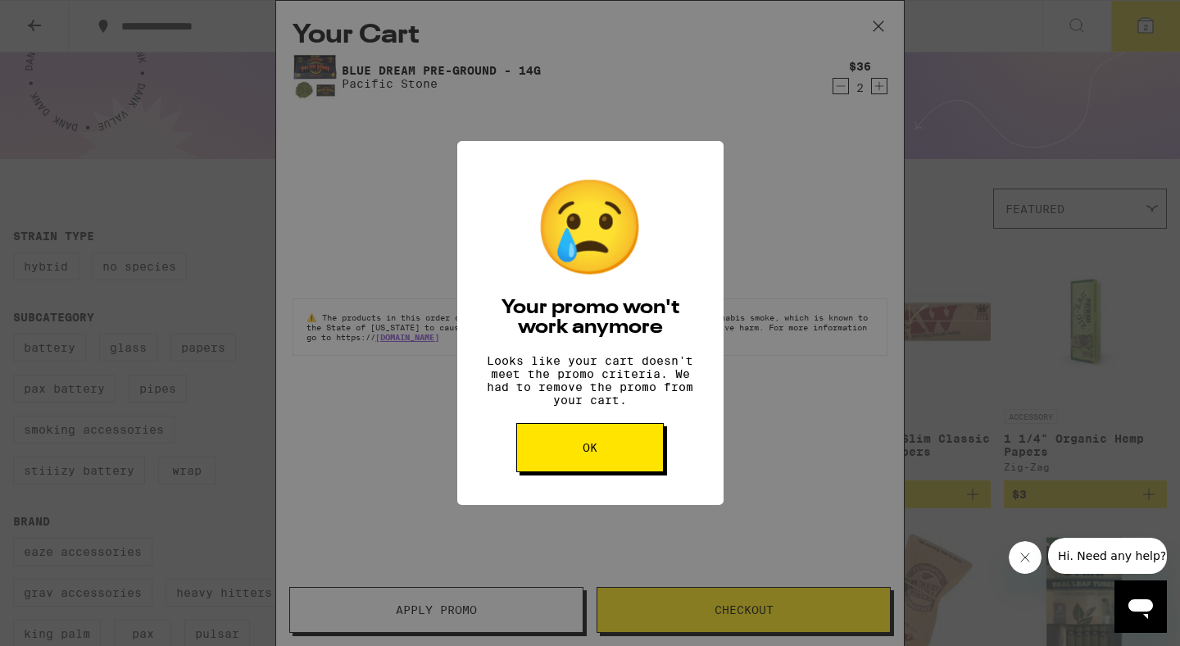
click at [701, 505] on div "😢 Your promo won't work anymore Looks like your cart doesn't meet the promo cri…" at bounding box center [590, 323] width 266 height 364
click at [611, 466] on button "OK" at bounding box center [590, 447] width 148 height 49
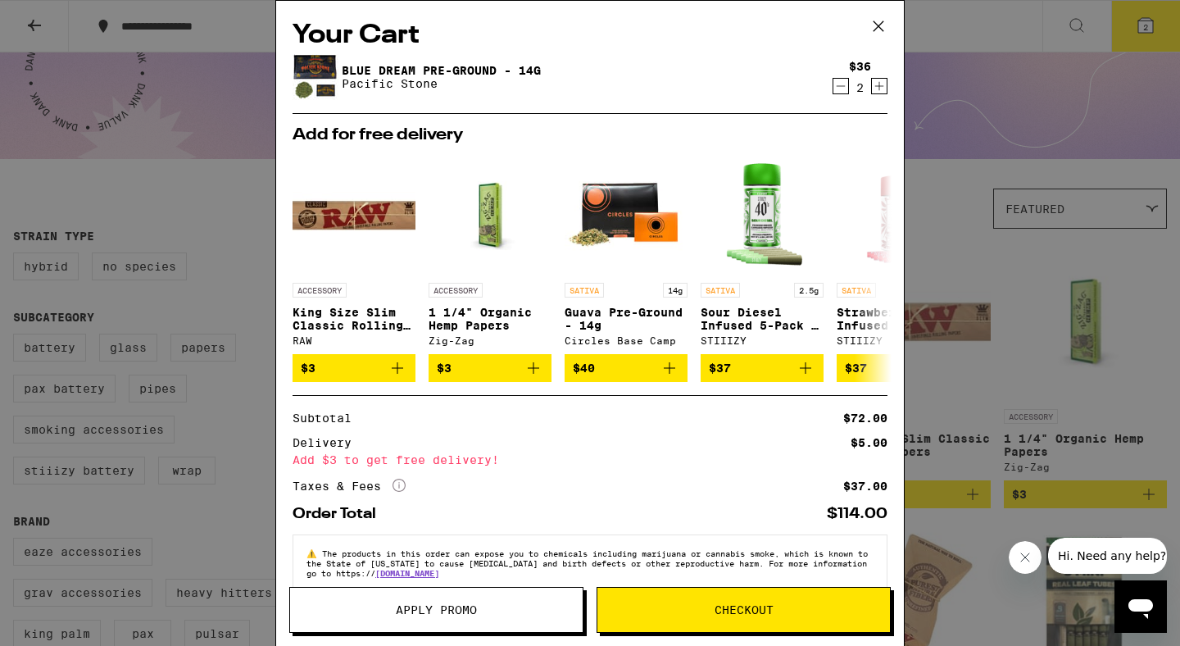
click at [719, 616] on span "Checkout" at bounding box center [744, 609] width 59 height 11
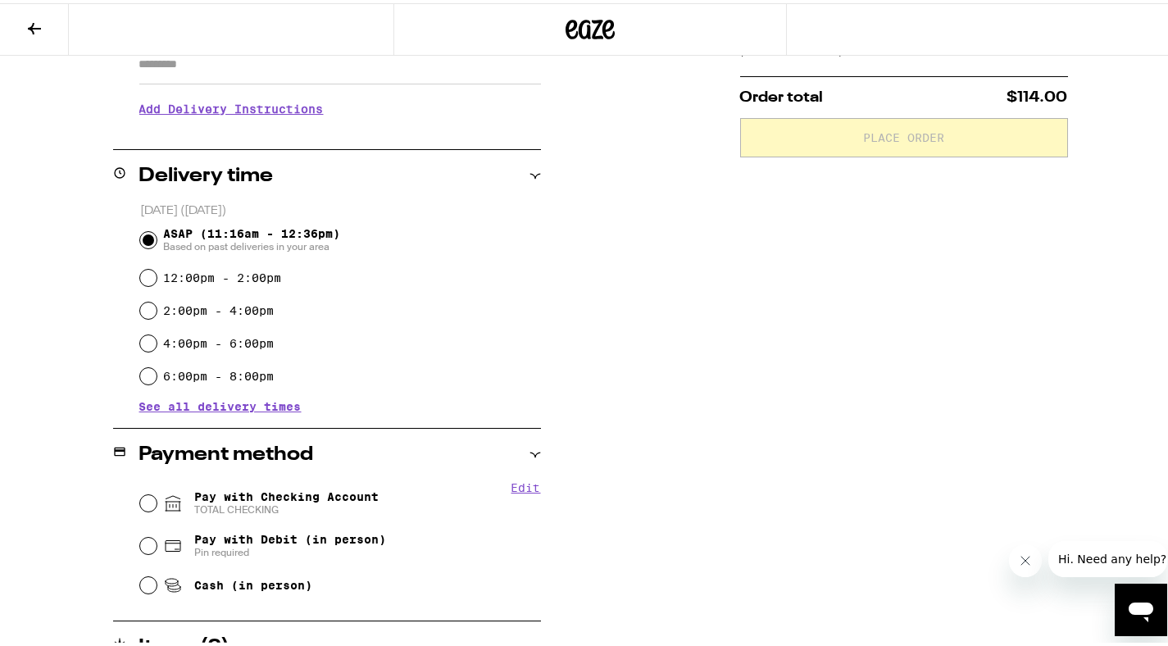
scroll to position [396, 0]
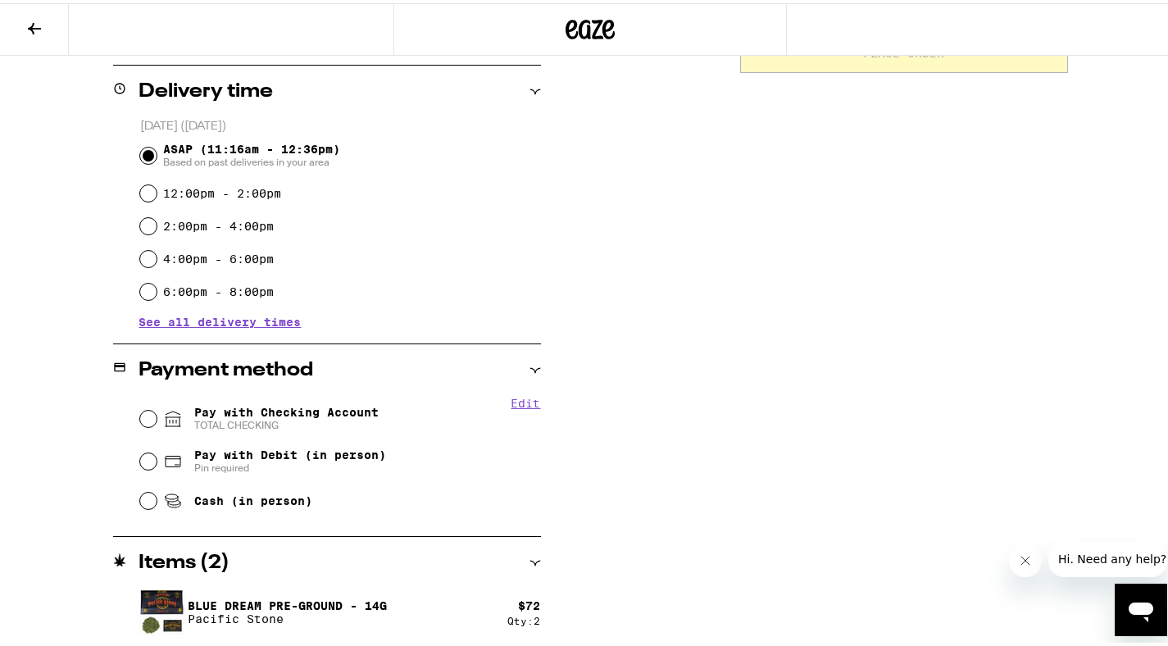
click at [281, 458] on span "Pay with Debit (in person)" at bounding box center [290, 451] width 192 height 13
click at [157, 458] on input "Pay with Debit (in person) Pin required" at bounding box center [148, 458] width 16 height 16
radio input "true"
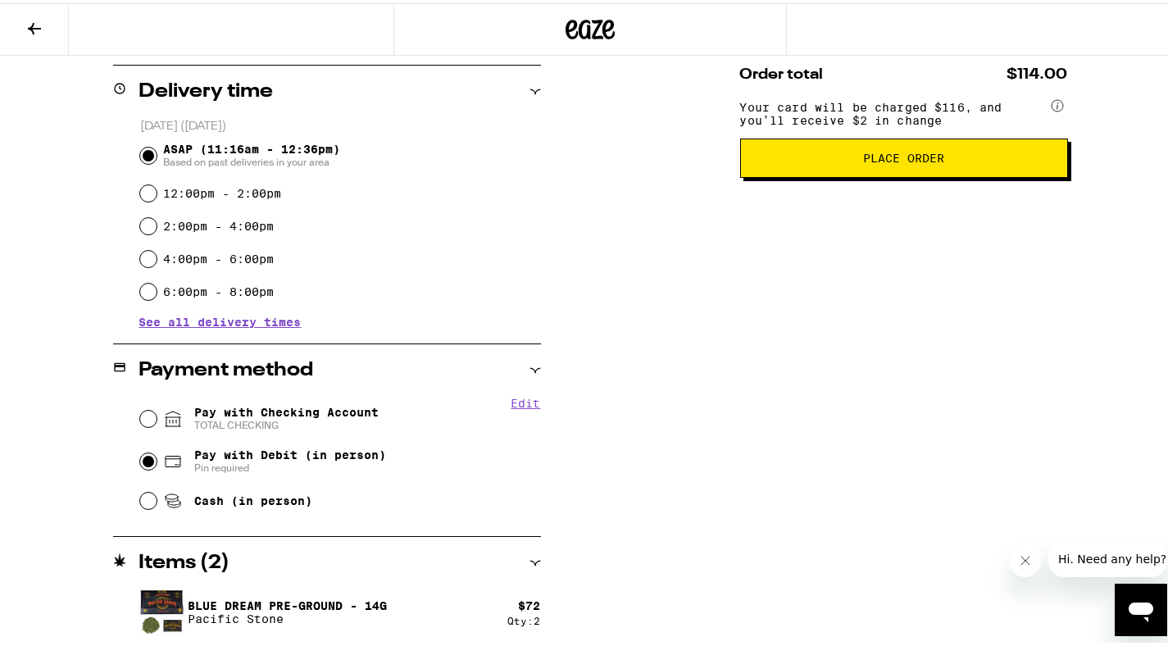
scroll to position [216, 0]
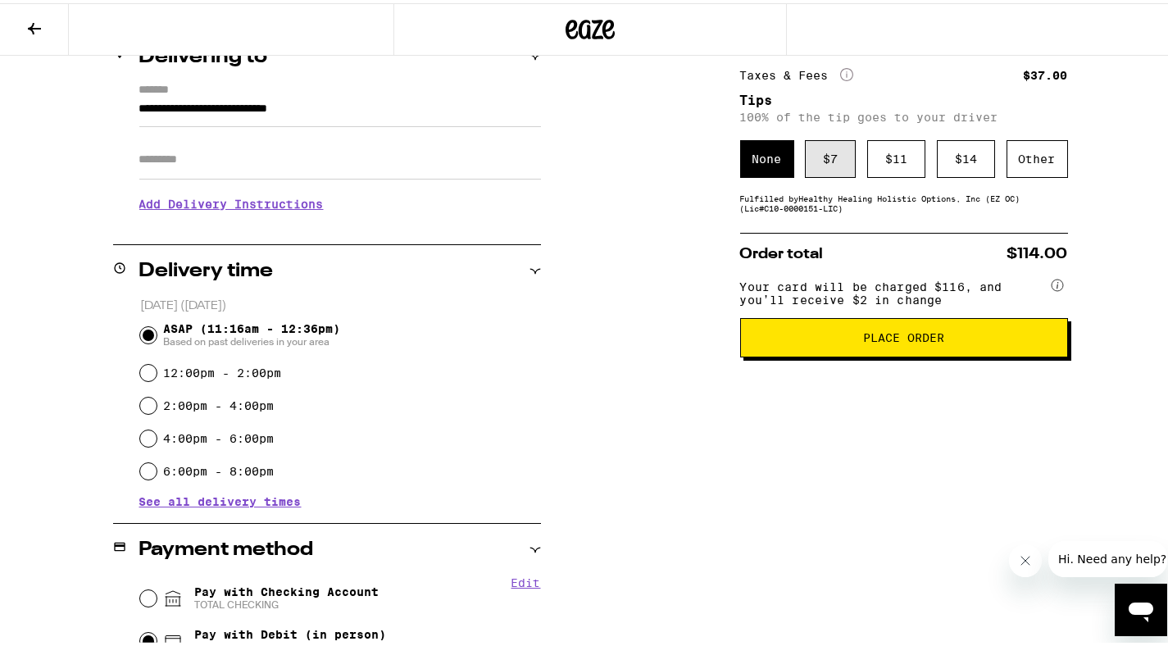
click at [836, 151] on div "$ 7" at bounding box center [830, 156] width 51 height 38
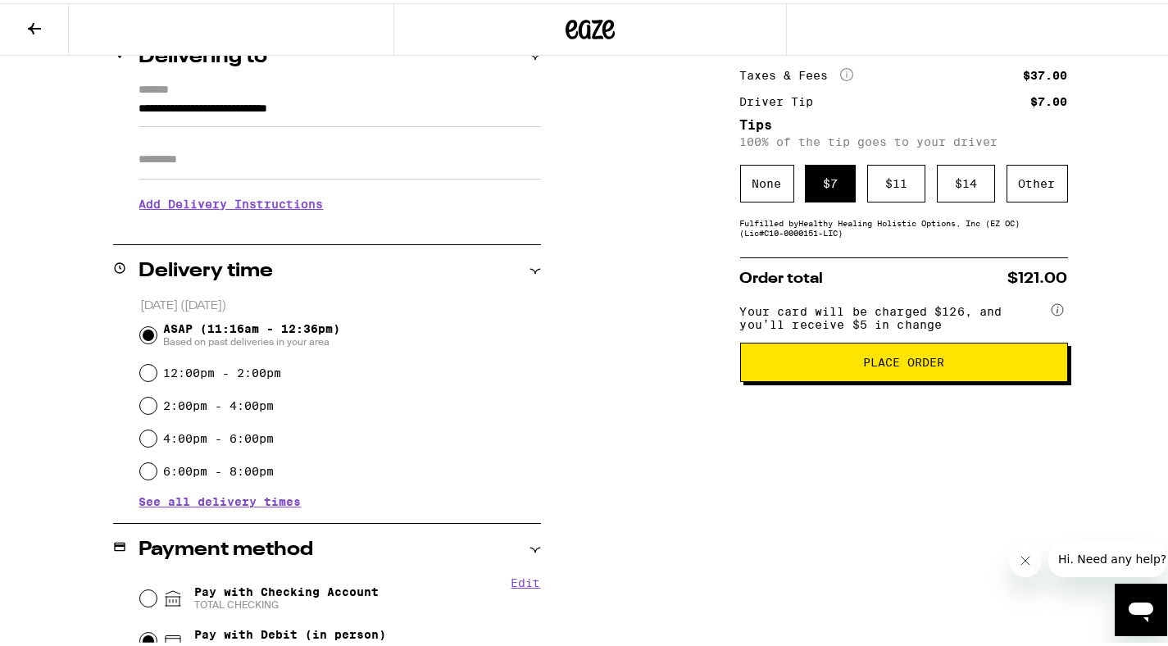
click at [846, 379] on button "Place Order" at bounding box center [904, 358] width 328 height 39
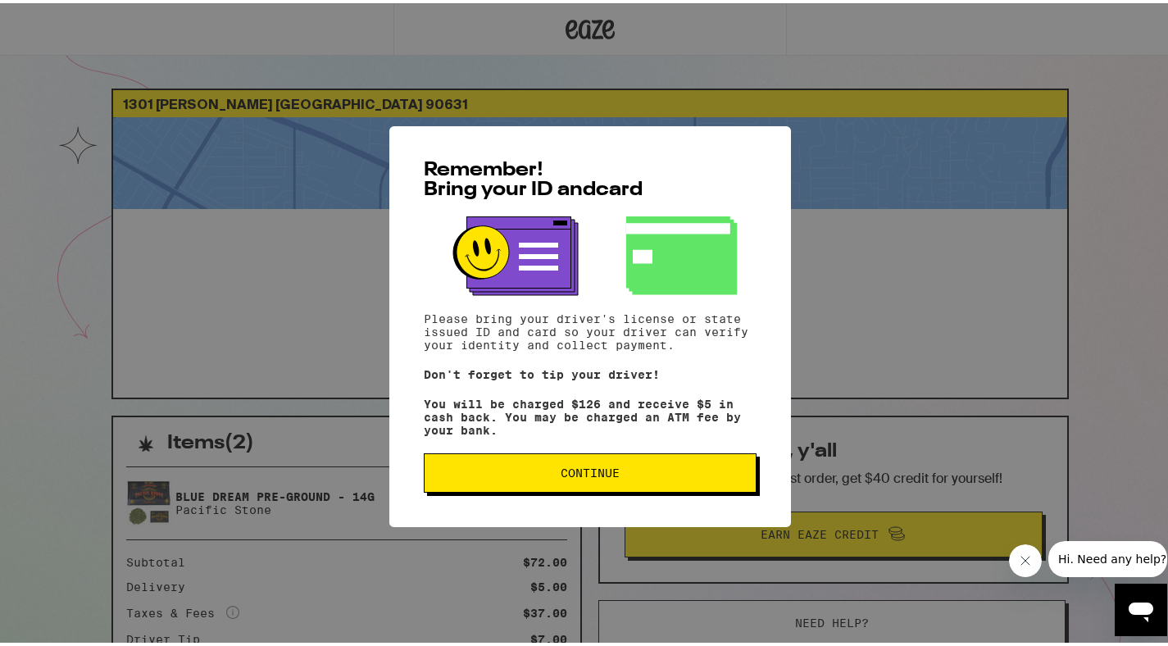
click at [615, 475] on span "Continue" at bounding box center [590, 469] width 305 height 11
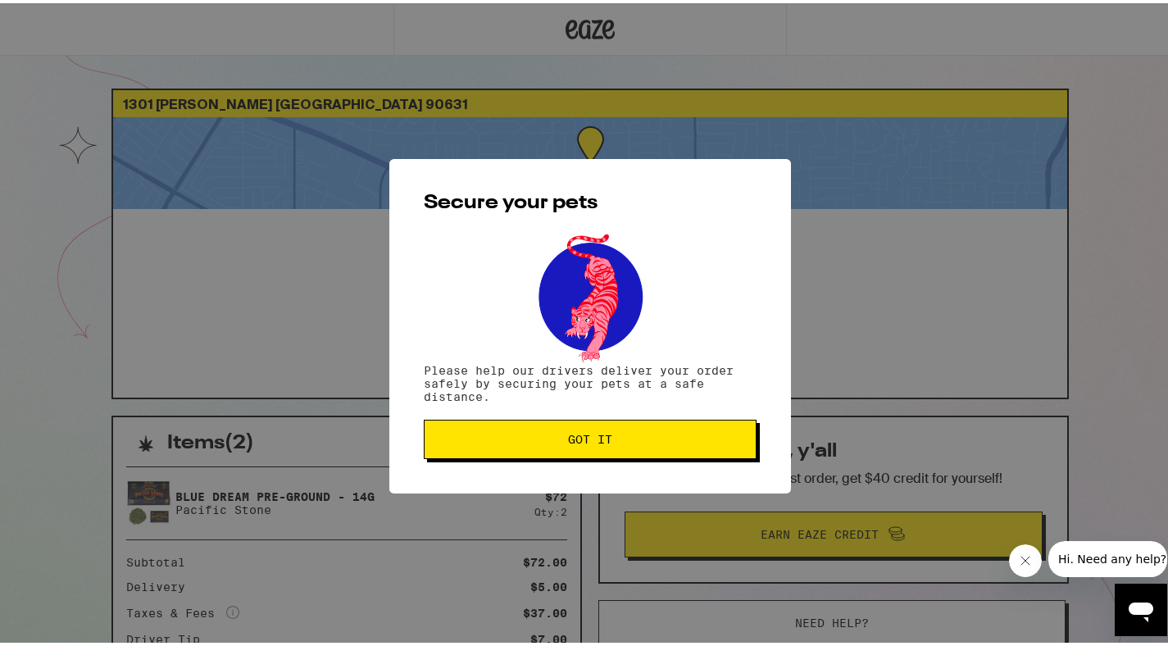
click at [601, 442] on span "Got it" at bounding box center [590, 435] width 44 height 11
click at [602, 434] on span "Got it" at bounding box center [590, 435] width 44 height 11
